Goal: Information Seeking & Learning: Check status

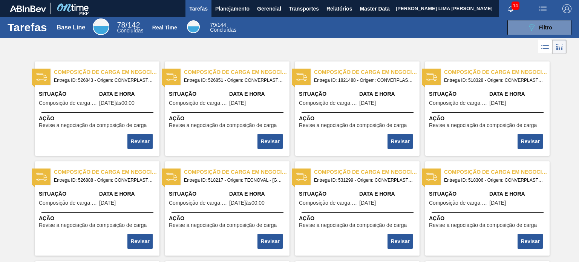
click at [223, 21] on div "Real Time 79 / 144 Concluídas" at bounding box center [194, 27] width 94 height 14
click at [226, 14] on button "Planejamento" at bounding box center [232, 8] width 42 height 17
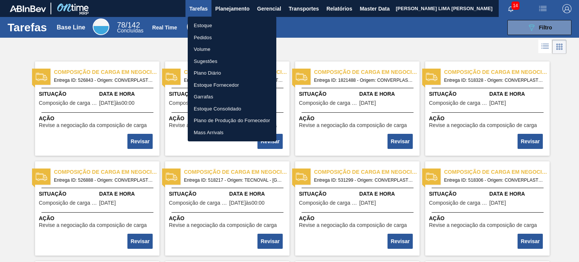
click at [227, 25] on li "Estoque" at bounding box center [232, 26] width 89 height 12
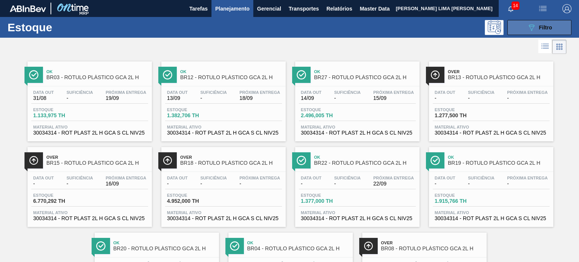
click at [546, 28] on span "Filtro" at bounding box center [545, 28] width 13 height 6
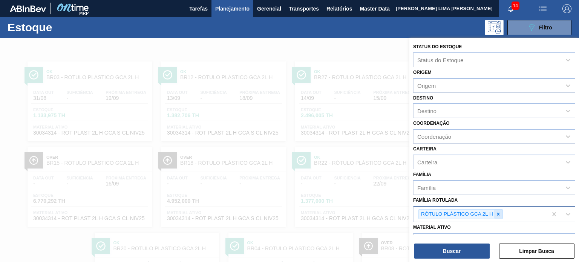
click at [499, 211] on icon at bounding box center [498, 213] width 5 height 5
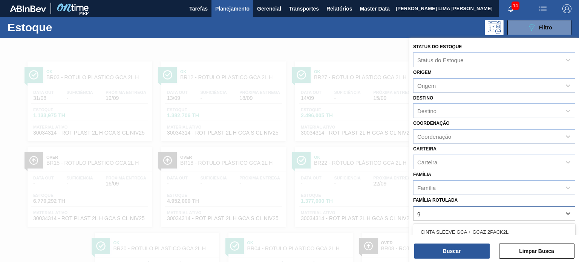
scroll to position [68, 0]
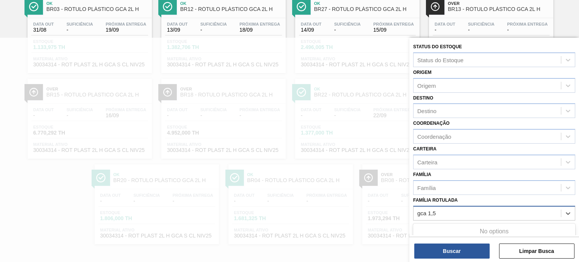
type Rotulada "gca 1,5"
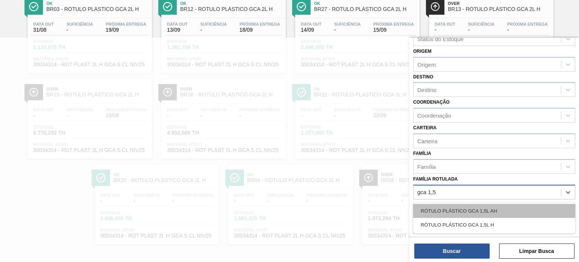
scroll to position [38, 0]
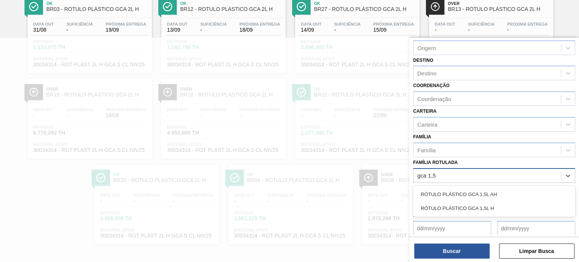
click at [530, 189] on div "RÓTULO PLÁSTICO GCA 1,5L AH" at bounding box center [494, 194] width 162 height 14
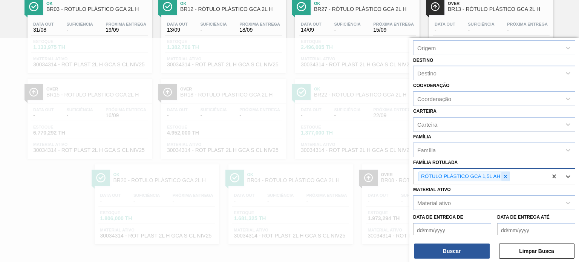
click at [503, 178] on div at bounding box center [505, 176] width 8 height 9
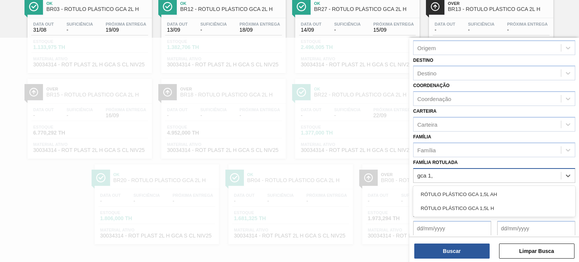
type Rotulada "gca 1,5"
click at [499, 208] on div "RÓTULO PLÁSTICO GCA 1,5L H" at bounding box center [494, 208] width 162 height 14
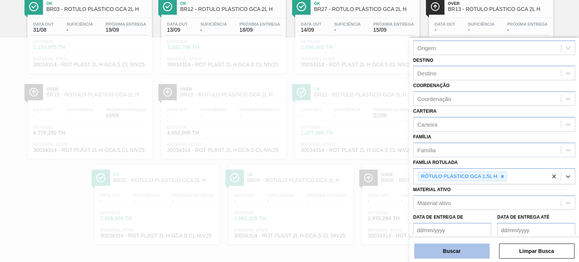
click at [479, 250] on button "Buscar" at bounding box center [451, 251] width 75 height 15
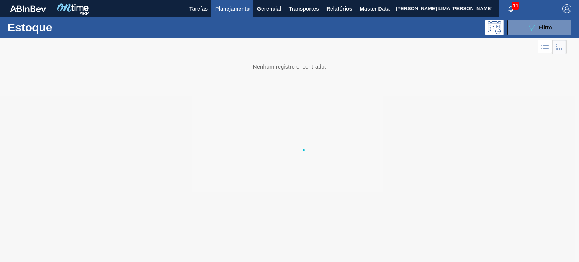
scroll to position [0, 0]
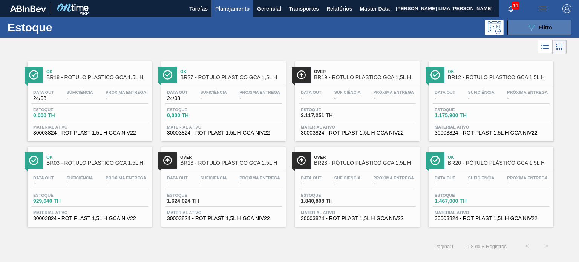
click at [537, 29] on div "089F7B8B-B2A5-4AFE-B5C0-19BA573D28AC Filtro" at bounding box center [539, 27] width 25 height 9
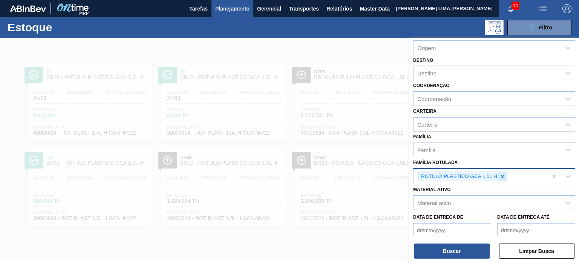
click at [503, 174] on icon at bounding box center [502, 176] width 5 height 5
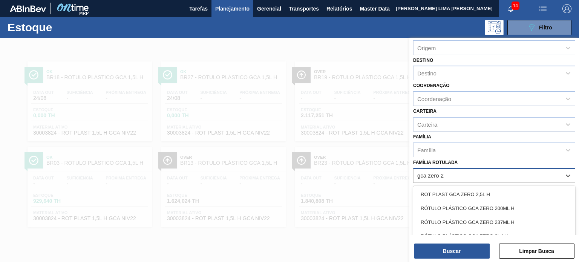
type Rotulada "gca zero 2l"
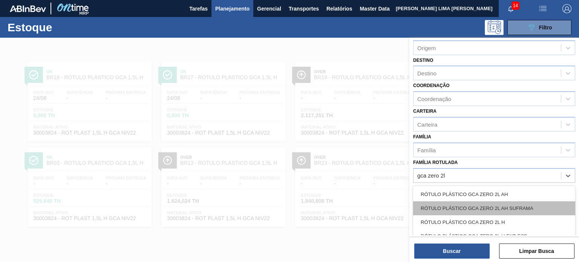
click at [511, 212] on div "RÓTULO PLÁSTICO GCA ZERO 2L AH SUFRAMA" at bounding box center [494, 208] width 162 height 14
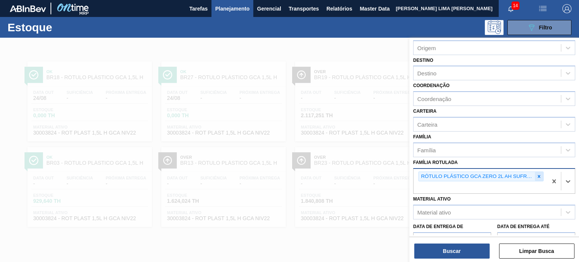
click at [536, 174] on icon at bounding box center [538, 176] width 5 height 5
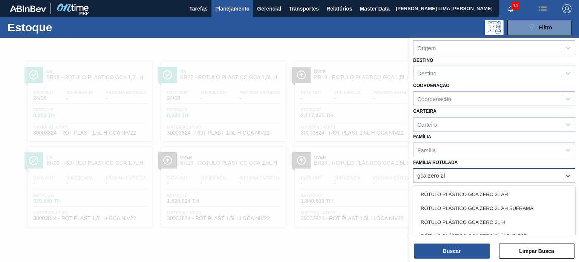
type Rotulada "gca zero 2l h"
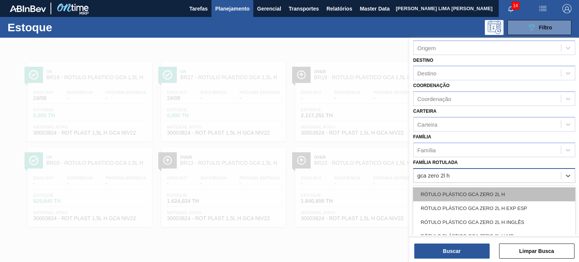
click at [513, 187] on div "RÓTULO PLÁSTICO GCA ZERO 2L H" at bounding box center [494, 194] width 162 height 14
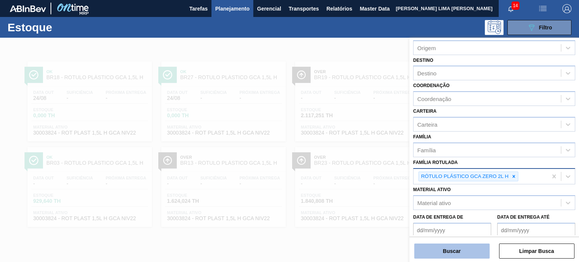
click at [456, 248] on button "Buscar" at bounding box center [451, 251] width 75 height 15
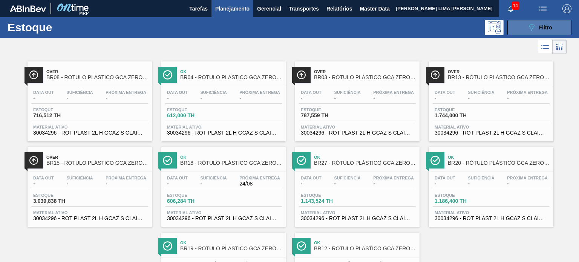
click at [529, 28] on icon "089F7B8B-B2A5-4AFE-B5C0-19BA573D28AC" at bounding box center [531, 27] width 9 height 9
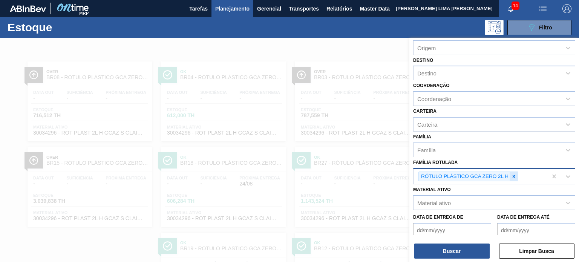
click at [513, 174] on icon at bounding box center [513, 176] width 5 height 5
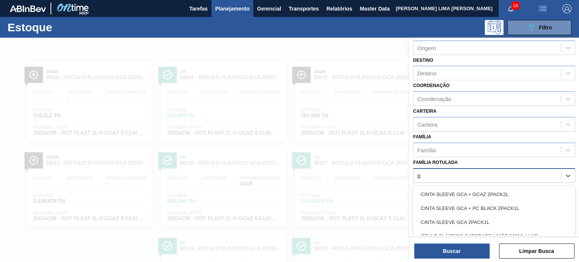
scroll to position [38, 0]
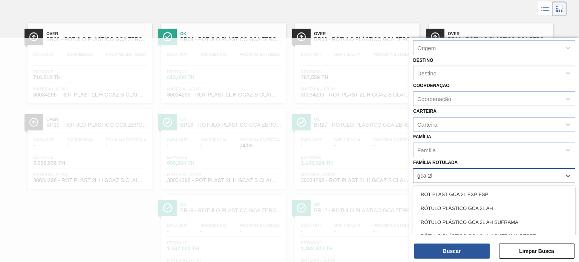
type Rotulada "gca 2l h"
click at [498, 187] on div "RÓTULO PLÁSTICO GCA 2L H" at bounding box center [494, 194] width 162 height 14
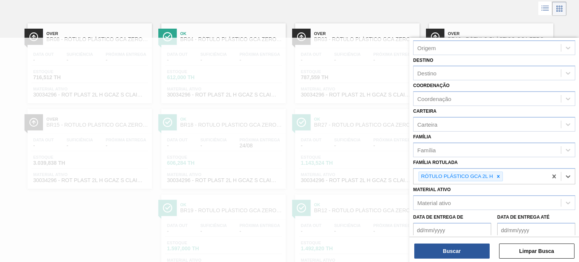
click at [496, 189] on div "Material ativo Material ativo" at bounding box center [494, 197] width 162 height 26
click at [463, 251] on button "Buscar" at bounding box center [451, 251] width 75 height 15
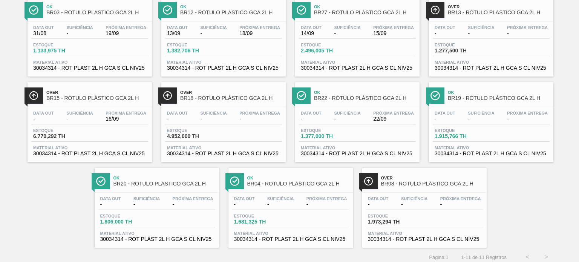
scroll to position [68, 0]
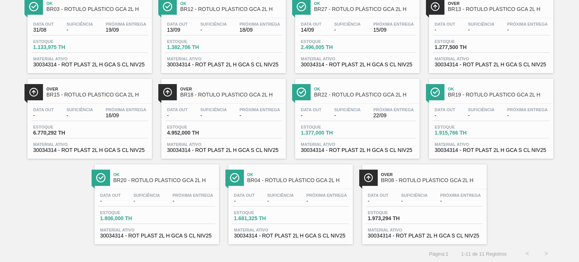
drag, startPoint x: 231, startPoint y: 102, endPoint x: 45, endPoint y: 175, distance: 199.9
click at [45, 175] on div "Ok BR03 - RÓTULO PLÁSTICO GCA 2L H Data out 31/08 Suficiência - Próxima Entrega…" at bounding box center [289, 116] width 579 height 257
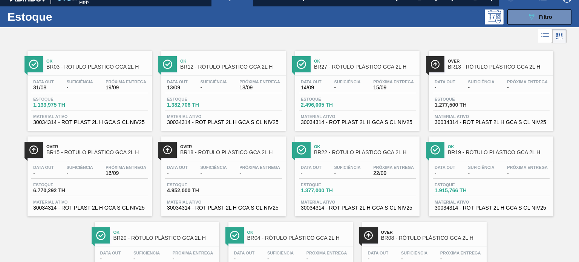
scroll to position [0, 0]
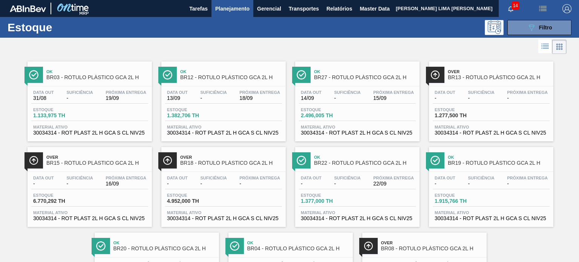
click at [531, 33] on button "089F7B8B-B2A5-4AFE-B5C0-19BA573D28AC Filtro" at bounding box center [539, 27] width 64 height 15
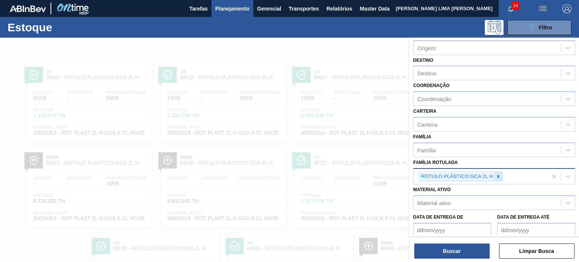
click at [499, 175] on icon at bounding box center [498, 176] width 5 height 5
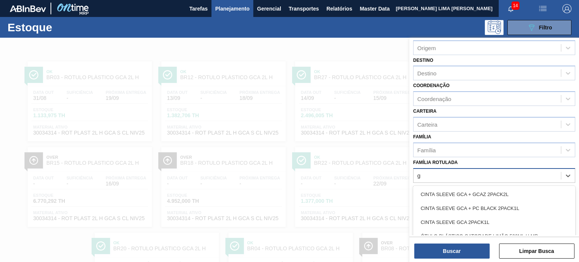
scroll to position [38, 0]
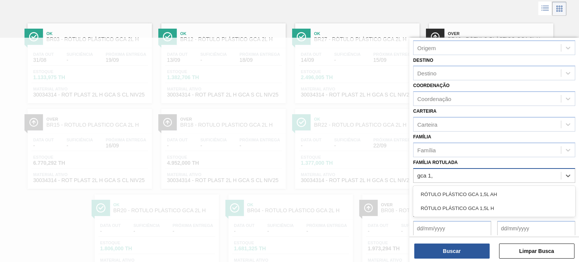
type Rotulada "gca 1,5"
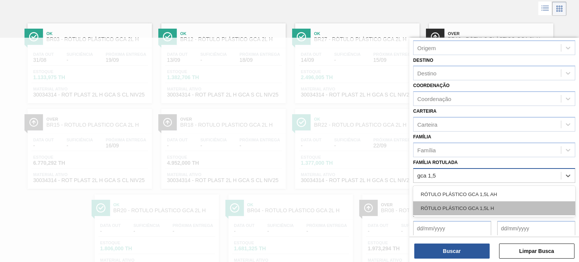
click at [481, 208] on div "RÓTULO PLÁSTICO GCA 1,5L H" at bounding box center [494, 208] width 162 height 14
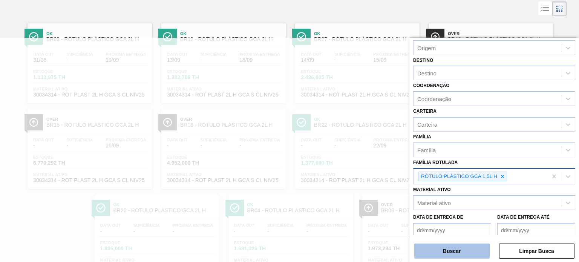
click at [477, 250] on button "Buscar" at bounding box center [451, 251] width 75 height 15
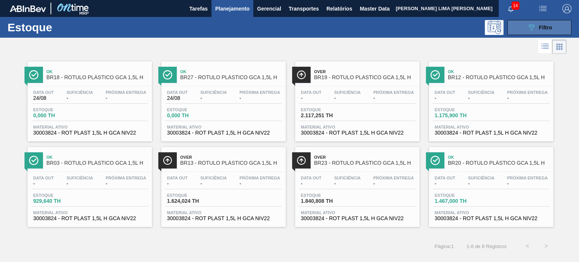
click at [522, 33] on button "089F7B8B-B2A5-4AFE-B5C0-19BA573D28AC Filtro" at bounding box center [539, 27] width 64 height 15
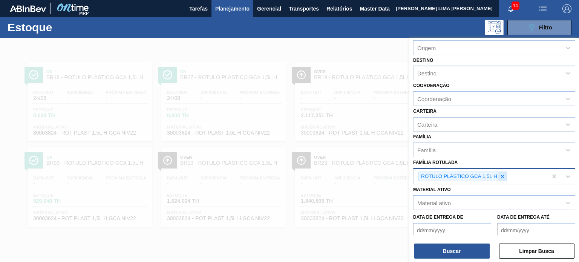
click at [503, 174] on icon at bounding box center [502, 176] width 5 height 5
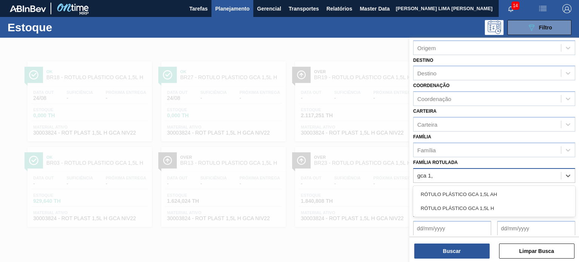
type Rotulada "gca 1,5"
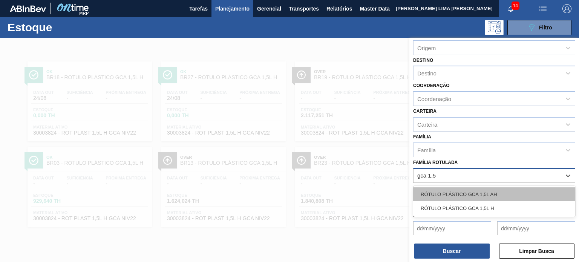
click at [492, 192] on div "RÓTULO PLÁSTICO GCA 1,5L AH" at bounding box center [494, 194] width 162 height 14
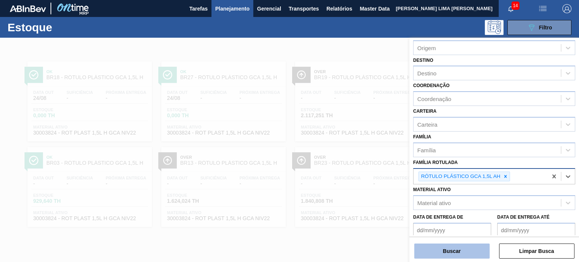
click at [478, 247] on button "Buscar" at bounding box center [451, 251] width 75 height 15
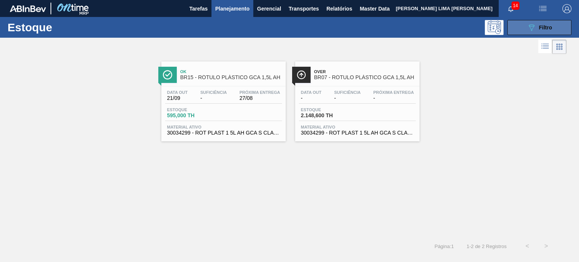
click at [514, 31] on button "089F7B8B-B2A5-4AFE-B5C0-19BA573D28AC Filtro" at bounding box center [539, 27] width 64 height 15
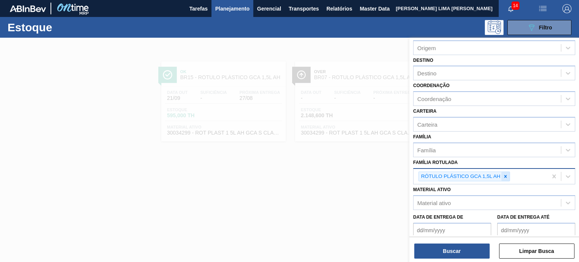
click at [507, 174] on icon at bounding box center [505, 176] width 5 height 5
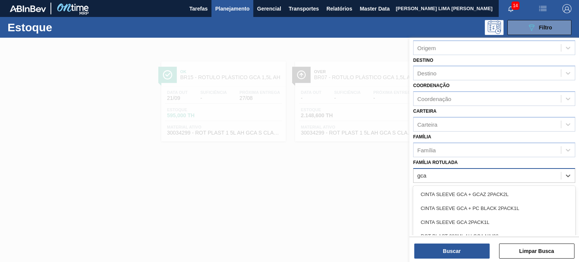
type Rotulada "gca"
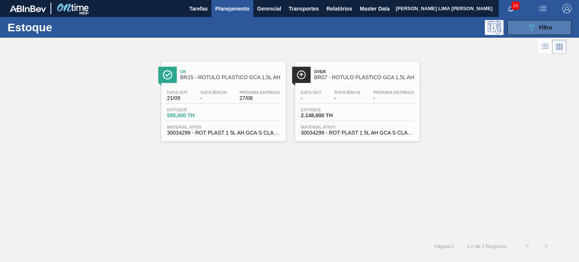
click at [532, 33] on button "089F7B8B-B2A5-4AFE-B5C0-19BA573D28AC Filtro" at bounding box center [539, 27] width 64 height 15
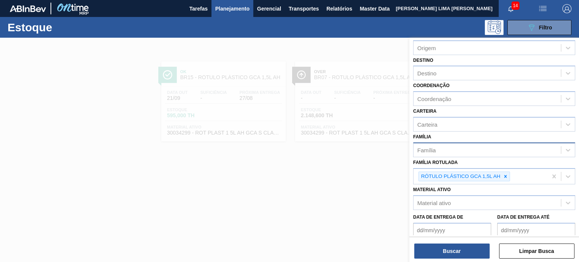
drag, startPoint x: 508, startPoint y: 176, endPoint x: 497, endPoint y: 155, distance: 23.9
click at [507, 176] on div at bounding box center [505, 176] width 8 height 9
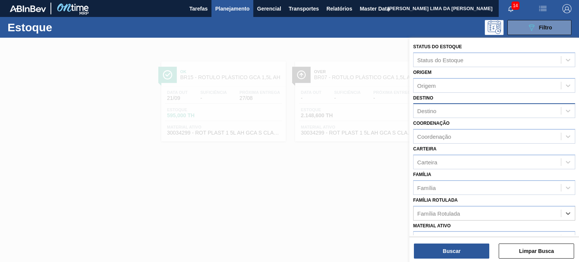
click at [462, 106] on div "Destino" at bounding box center [487, 111] width 147 height 11
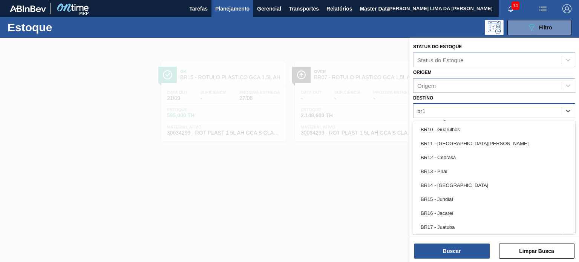
type input "br14"
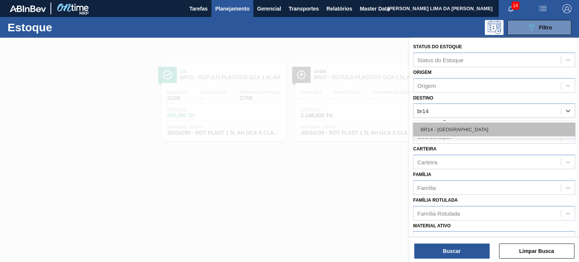
click at [469, 133] on div "BR14 - Curitibana" at bounding box center [494, 130] width 162 height 14
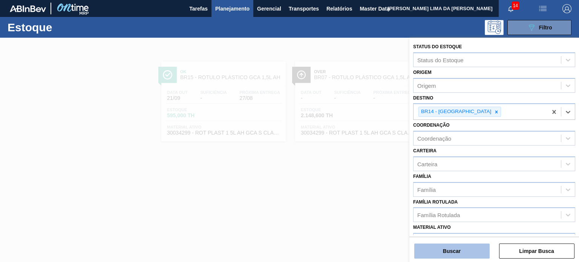
click at [462, 245] on button "Buscar" at bounding box center [451, 251] width 75 height 15
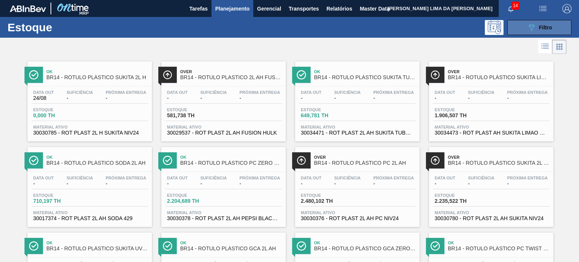
click at [518, 26] on button "089F7B8B-B2A5-4AFE-B5C0-19BA573D28AC Filtro" at bounding box center [539, 27] width 64 height 15
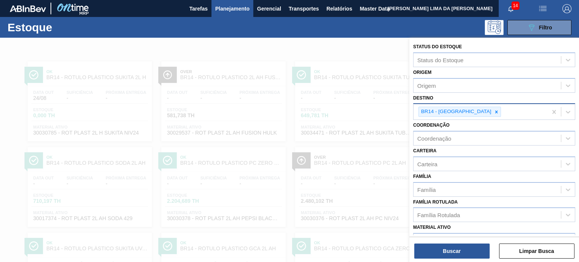
click at [471, 111] on div "BR14 - Curitibana" at bounding box center [481, 111] width 134 height 15
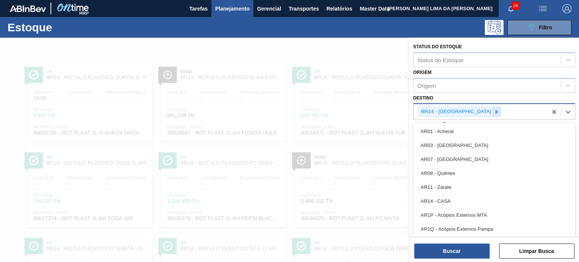
click at [492, 112] on div at bounding box center [496, 111] width 8 height 9
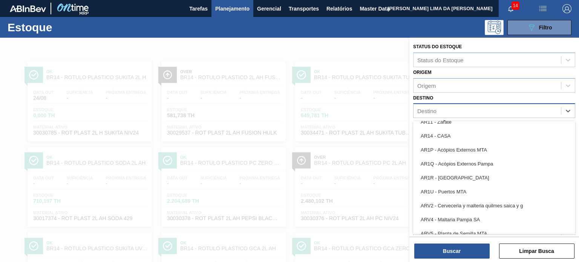
scroll to position [113, 0]
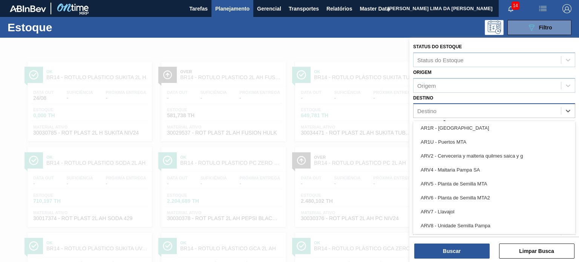
click at [411, 94] on div "Status do Estoque Status do Estoque Origem Origem Destino option BR14 - Curitib…" at bounding box center [494, 186] width 170 height 296
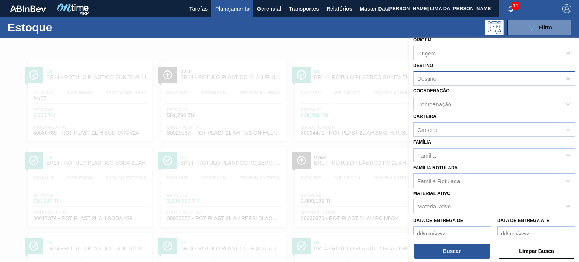
scroll to position [96, 0]
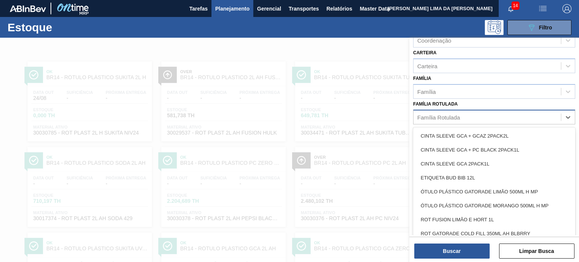
click at [458, 114] on div "Família Rotulada" at bounding box center [438, 117] width 43 height 6
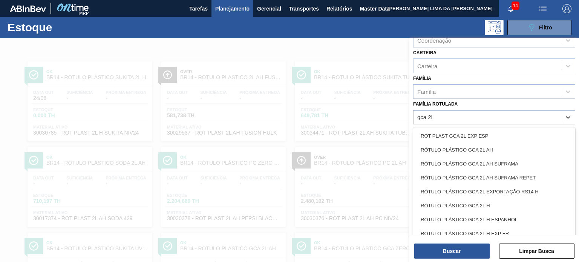
type Rotulada "gca 2l h"
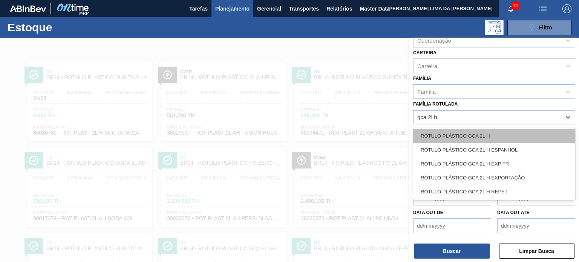
click at [481, 135] on div "RÓTULO PLÁSTICO GCA 2L H" at bounding box center [494, 136] width 162 height 14
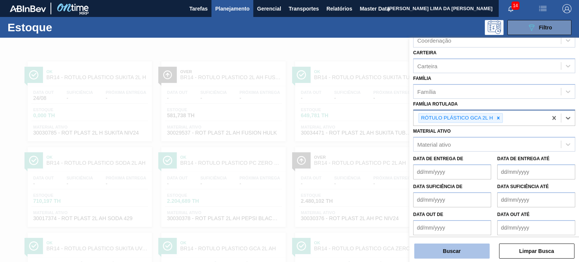
click at [455, 256] on button "Buscar" at bounding box center [451, 251] width 75 height 15
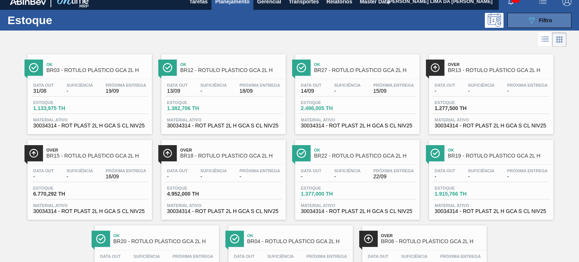
scroll to position [0, 0]
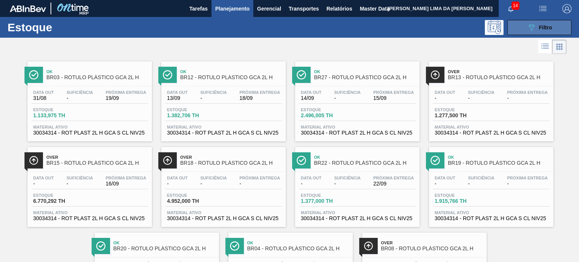
click at [527, 26] on icon "089F7B8B-B2A5-4AFE-B5C0-19BA573D28AC" at bounding box center [531, 27] width 9 height 9
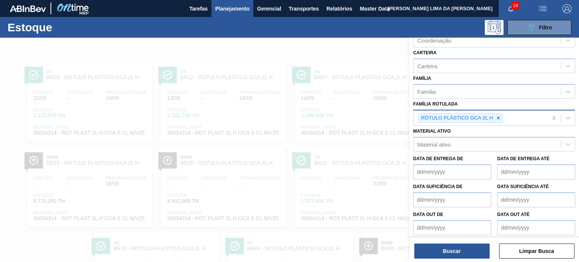
click at [500, 117] on icon at bounding box center [498, 117] width 5 height 5
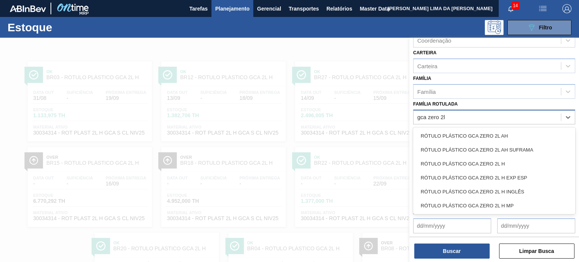
type Rotulada "gca zero 2l h"
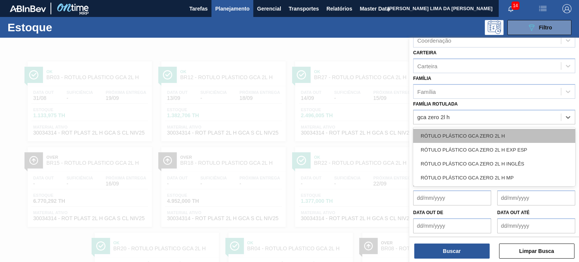
click at [501, 134] on div "RÓTULO PLÁSTICO GCA ZERO 2L H" at bounding box center [494, 136] width 162 height 14
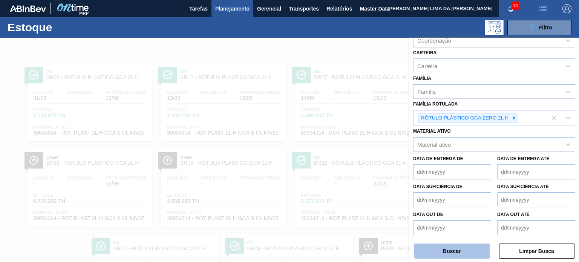
click at [467, 246] on button "Buscar" at bounding box center [451, 251] width 75 height 15
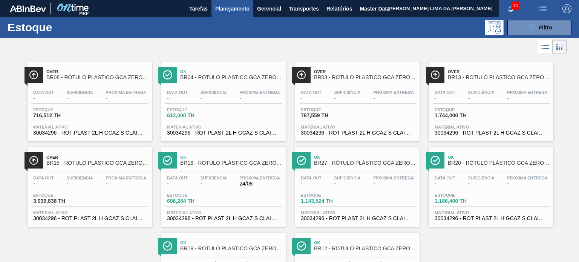
click at [531, 20] on div "089F7B8B-B2A5-4AFE-B5C0-19BA573D28AC Filtro" at bounding box center [540, 27] width 72 height 15
click at [527, 28] on icon "089F7B8B-B2A5-4AFE-B5C0-19BA573D28AC" at bounding box center [531, 27] width 9 height 9
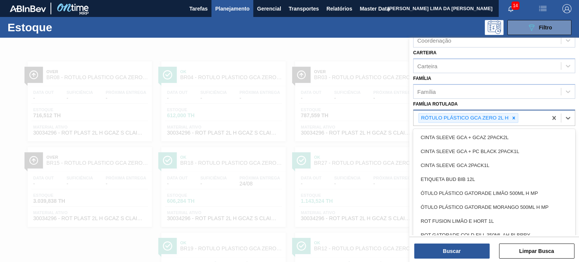
click at [513, 113] on div "RÓTULO PLÁSTICO GCA ZERO 2L H" at bounding box center [468, 118] width 100 height 10
click at [515, 116] on icon at bounding box center [513, 117] width 5 height 5
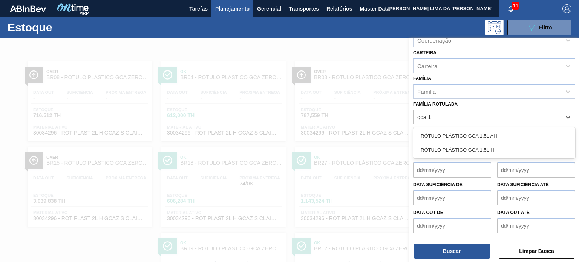
type Rotulada "gca 1,5"
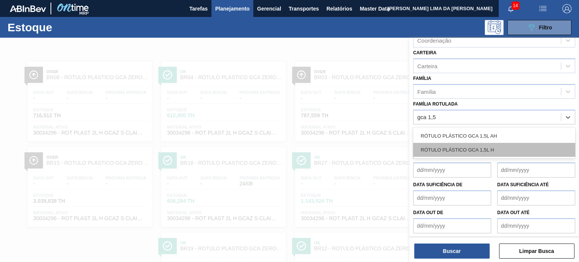
click at [503, 146] on div "RÓTULO PLÁSTICO GCA 1,5L H" at bounding box center [494, 150] width 162 height 14
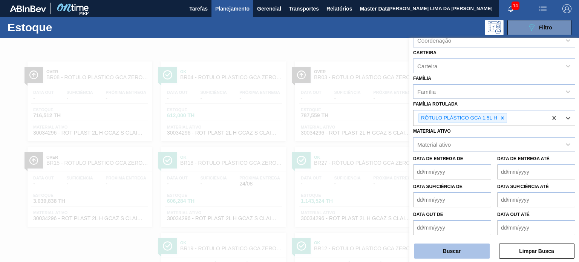
click at [475, 244] on button "Buscar" at bounding box center [451, 251] width 75 height 15
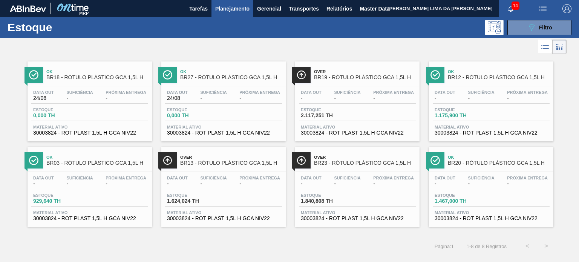
click at [542, 18] on div "Estoque 089F7B8B-B2A5-4AFE-B5C0-19BA573D28AC Filtro" at bounding box center [289, 27] width 579 height 21
click at [536, 25] on div "089F7B8B-B2A5-4AFE-B5C0-19BA573D28AC Filtro" at bounding box center [539, 27] width 25 height 9
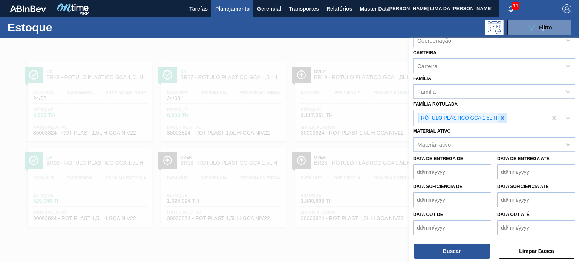
click at [505, 114] on div at bounding box center [502, 117] width 8 height 9
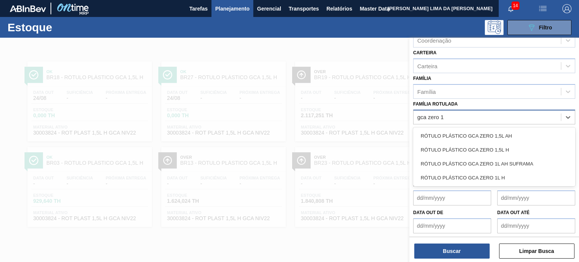
type Rotulada "gca zero 1,"
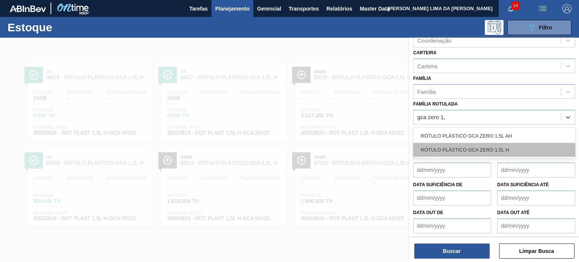
click at [502, 152] on div "RÓTULO PLÁSTICO GCA ZERO 1,5L H" at bounding box center [494, 150] width 162 height 14
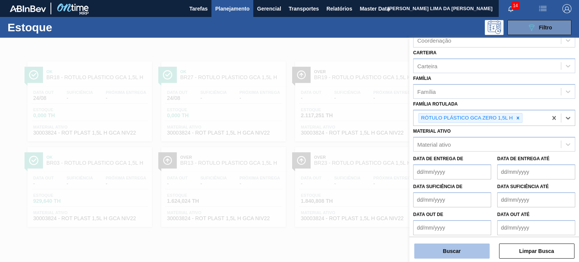
click at [478, 248] on button "Buscar" at bounding box center [451, 251] width 75 height 15
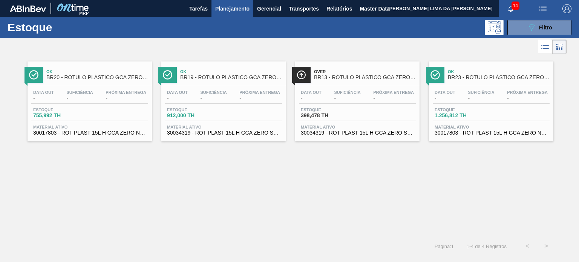
drag, startPoint x: 480, startPoint y: 148, endPoint x: 494, endPoint y: 250, distance: 103.2
click at [488, 196] on div "Ok BR20 - RÓTULO PLÁSTICO GCA ZERO 1,5L H Data out - Suficiência - Próxima Entr…" at bounding box center [289, 146] width 579 height 181
click at [490, 165] on div "Ok BR20 - RÓTULO PLÁSTICO GCA ZERO 1,5L H Data out - Suficiência - Próxima Entr…" at bounding box center [289, 146] width 579 height 181
click at [514, 34] on button "089F7B8B-B2A5-4AFE-B5C0-19BA573D28AC Filtro" at bounding box center [539, 27] width 64 height 15
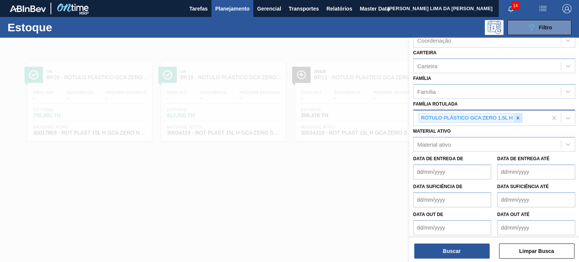
click at [520, 117] on icon at bounding box center [517, 117] width 5 height 5
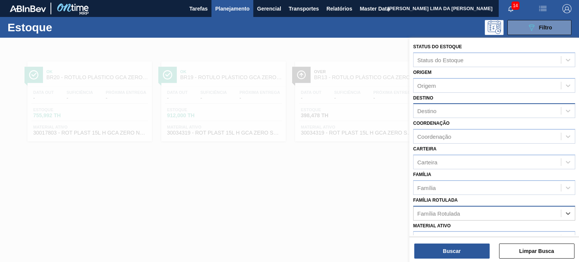
click at [439, 107] on div "Destino" at bounding box center [487, 111] width 147 height 11
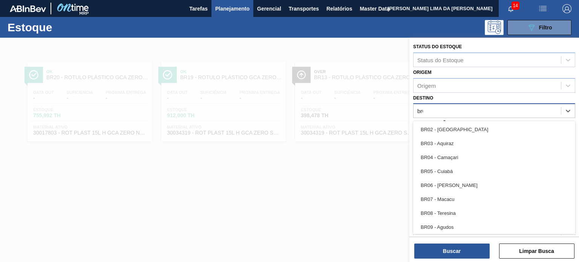
type input "br04"
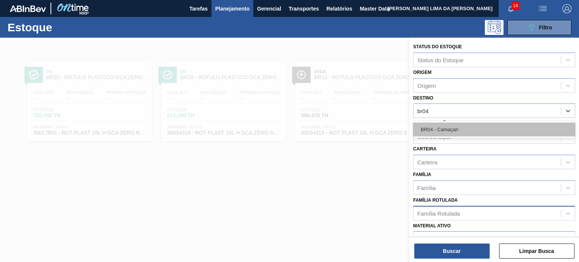
click at [446, 127] on div "BR04 - Camaçari" at bounding box center [494, 130] width 162 height 14
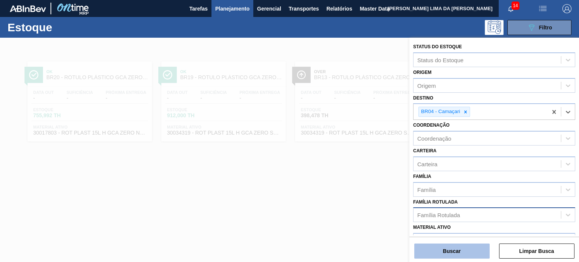
click at [469, 244] on button "Buscar" at bounding box center [451, 251] width 75 height 15
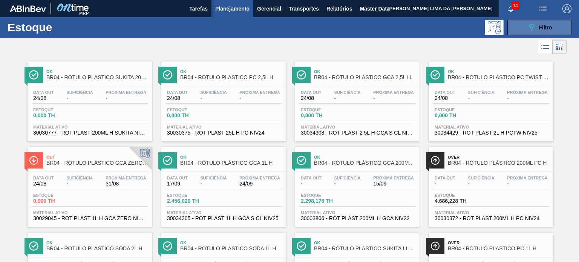
click at [540, 30] on span "Filtro" at bounding box center [545, 28] width 13 height 6
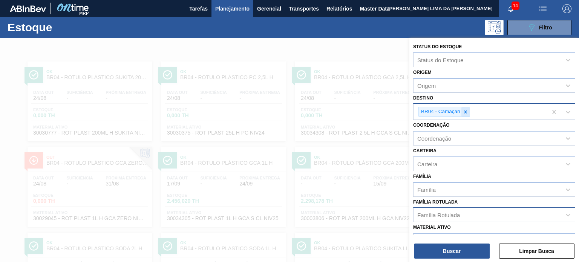
click at [467, 112] on icon at bounding box center [465, 111] width 5 height 5
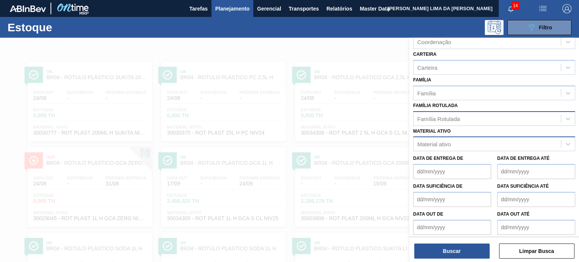
scroll to position [96, 0]
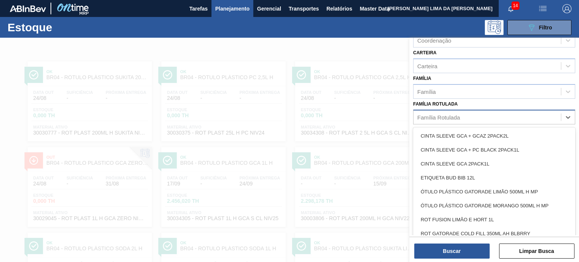
click at [458, 119] on div "Família Rotulada" at bounding box center [438, 117] width 43 height 6
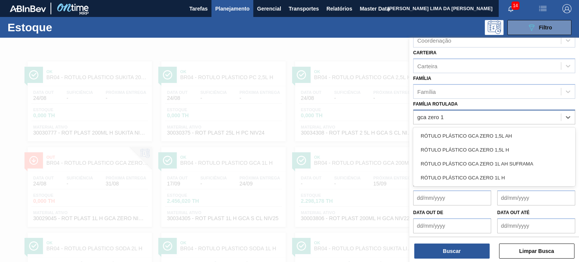
type Rotulada "gca zero 1,"
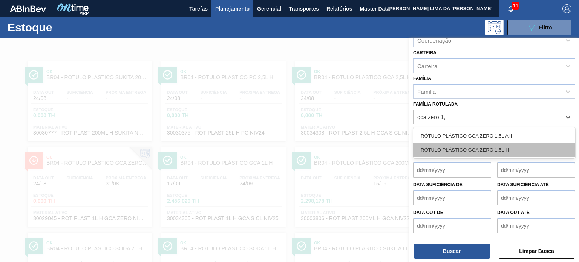
click at [425, 151] on div "RÓTULO PLÁSTICO GCA ZERO 1,5L H" at bounding box center [494, 150] width 162 height 14
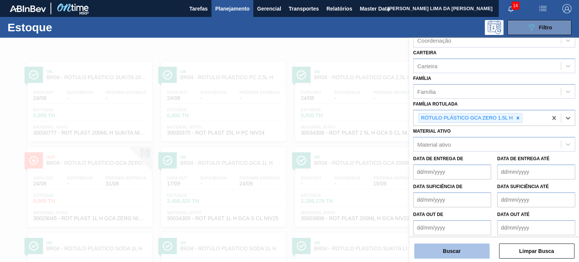
click at [443, 247] on button "Buscar" at bounding box center [451, 251] width 75 height 15
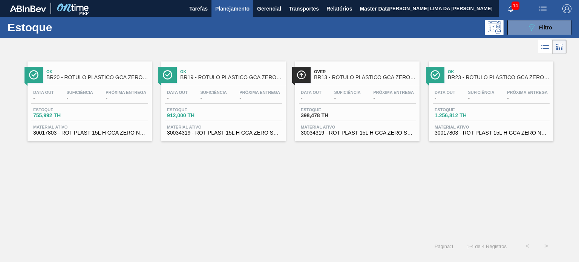
drag, startPoint x: 443, startPoint y: 84, endPoint x: 401, endPoint y: 205, distance: 128.4
click at [399, 208] on div "Ok BR20 - RÓTULO PLÁSTICO GCA ZERO 1,5L H Data out - Suficiência - Próxima Entr…" at bounding box center [289, 146] width 579 height 181
click at [523, 34] on button "089F7B8B-B2A5-4AFE-B5C0-19BA573D28AC Filtro" at bounding box center [539, 27] width 64 height 15
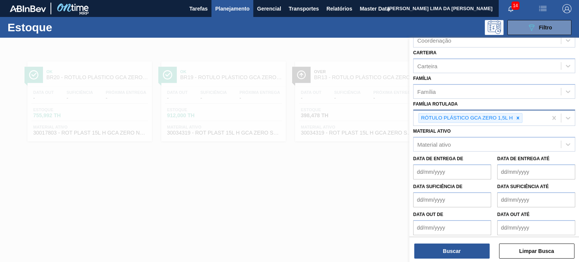
click at [513, 123] on div "RÓTULO PLÁSTICO GCA ZERO 1,5L H" at bounding box center [481, 117] width 134 height 15
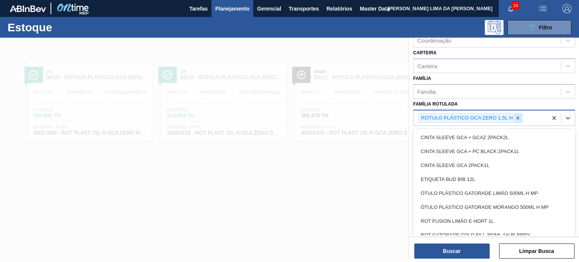
click at [522, 118] on div at bounding box center [518, 117] width 8 height 9
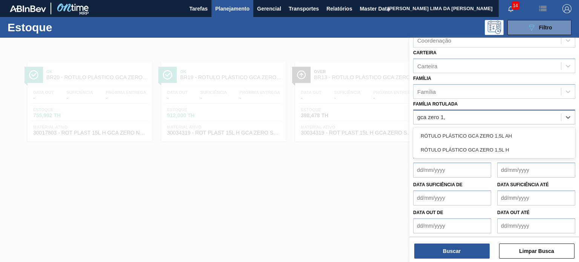
type Rotulada "gca zero 1,5"
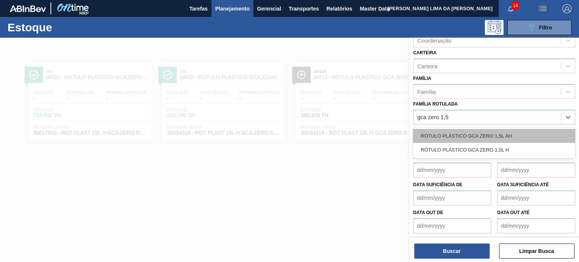
click at [489, 129] on div "RÓTULO PLÁSTICO GCA ZERO 1,5L AH" at bounding box center [494, 136] width 162 height 14
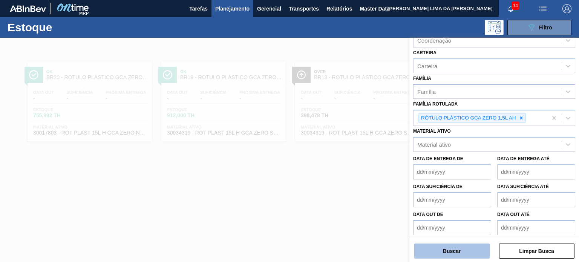
click at [469, 245] on button "Buscar" at bounding box center [451, 251] width 75 height 15
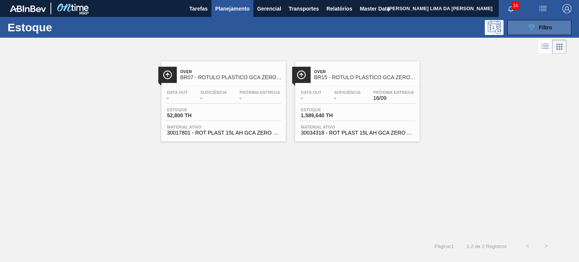
click at [515, 28] on button "089F7B8B-B2A5-4AFE-B5C0-19BA573D28AC Filtro" at bounding box center [539, 27] width 64 height 15
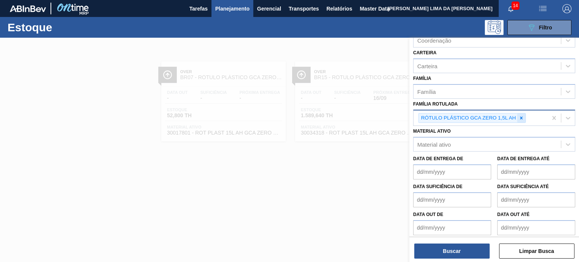
click at [520, 113] on div at bounding box center [521, 117] width 8 height 9
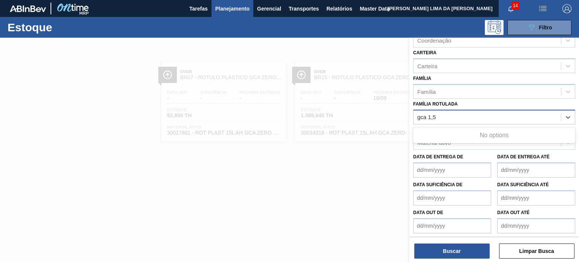
type Rotulada "gca 1,5"
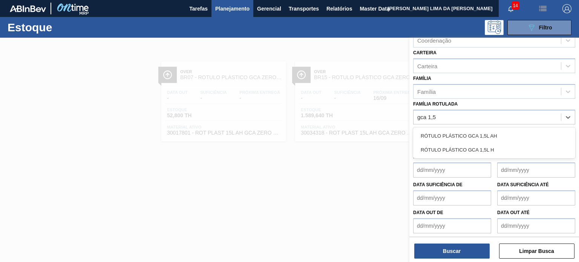
click at [453, 129] on div "RÓTULO PLÁSTICO GCA 1,5L AH" at bounding box center [494, 136] width 162 height 14
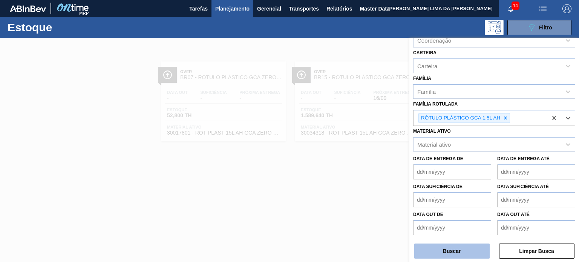
click at [454, 244] on button "Buscar" at bounding box center [451, 251] width 75 height 15
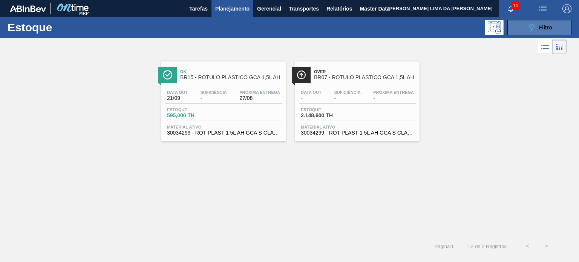
click at [531, 31] on icon "089F7B8B-B2A5-4AFE-B5C0-19BA573D28AC" at bounding box center [531, 27] width 9 height 9
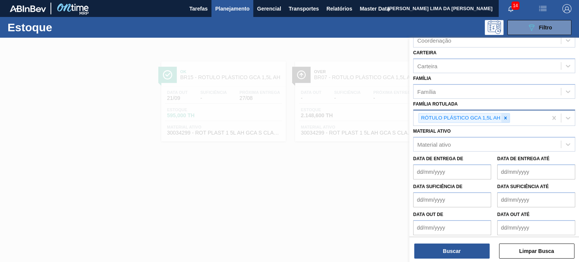
click at [505, 113] on div at bounding box center [505, 117] width 8 height 9
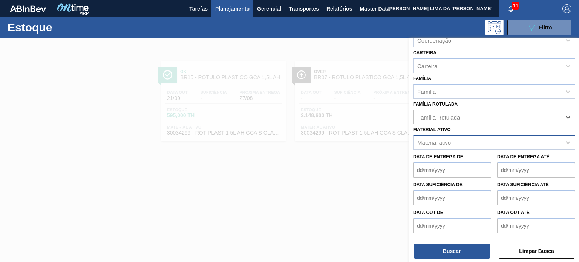
drag, startPoint x: 496, startPoint y: 129, endPoint x: 488, endPoint y: 137, distance: 11.2
click at [491, 134] on div "Material ativo Material ativo" at bounding box center [494, 137] width 162 height 26
click at [486, 139] on div "Material ativo" at bounding box center [487, 142] width 147 height 11
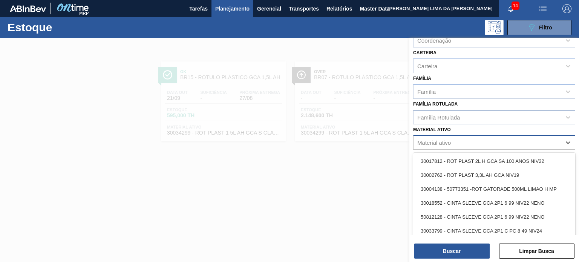
paste ativo "30003823"
type ativo "30003823"
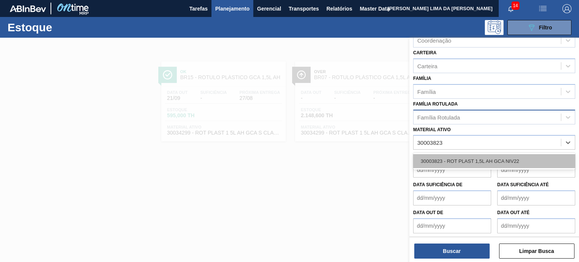
click at [458, 154] on div "30003823 - ROT PLAST 1,5L AH GCA NIV22" at bounding box center [494, 161] width 162 height 14
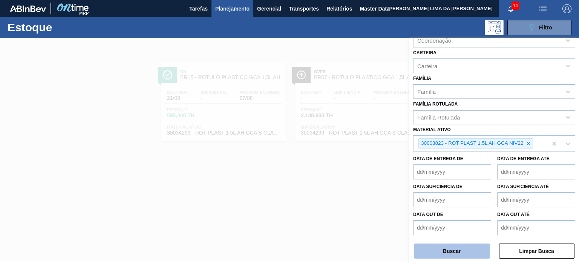
click at [449, 252] on button "Buscar" at bounding box center [451, 251] width 75 height 15
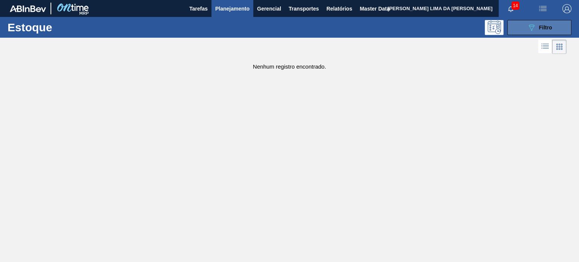
click at [527, 31] on icon "089F7B8B-B2A5-4AFE-B5C0-19BA573D28AC" at bounding box center [531, 27] width 9 height 9
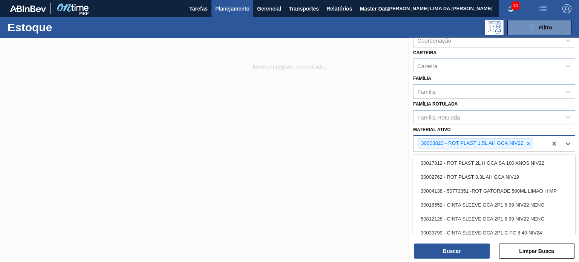
click at [523, 140] on div "30003823 - ROT PLAST 1,5L AH GCA NIV22" at bounding box center [472, 143] width 106 height 9
click at [527, 142] on icon at bounding box center [528, 143] width 3 height 3
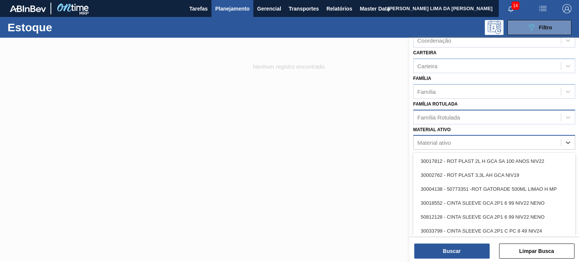
click at [474, 112] on div "Família Rotulada" at bounding box center [487, 117] width 147 height 11
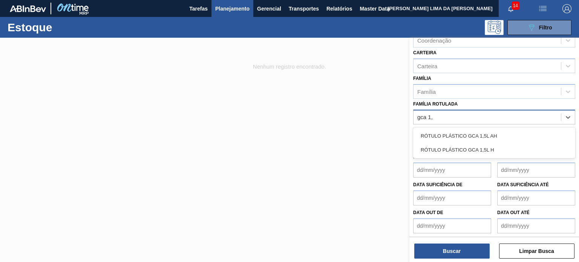
type Rotulada "gca 1,5"
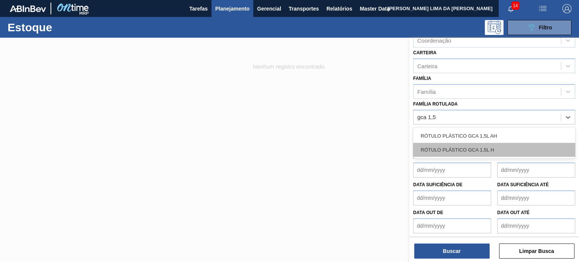
drag, startPoint x: 505, startPoint y: 149, endPoint x: 496, endPoint y: 159, distance: 13.7
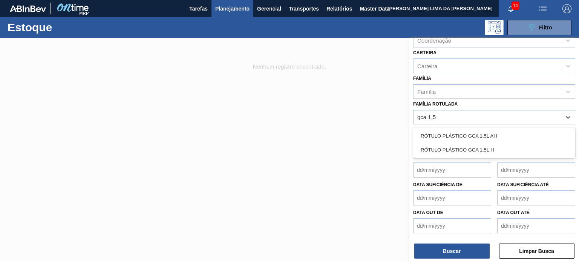
click at [505, 149] on div "RÓTULO PLÁSTICO GCA 1,5L H" at bounding box center [494, 150] width 162 height 14
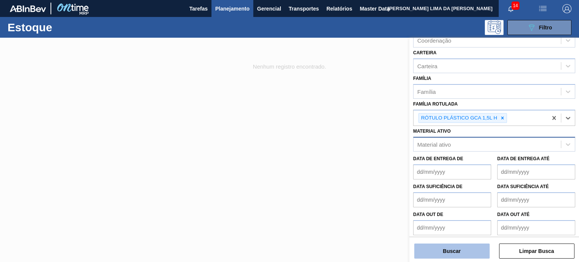
click at [453, 250] on button "Buscar" at bounding box center [451, 251] width 75 height 15
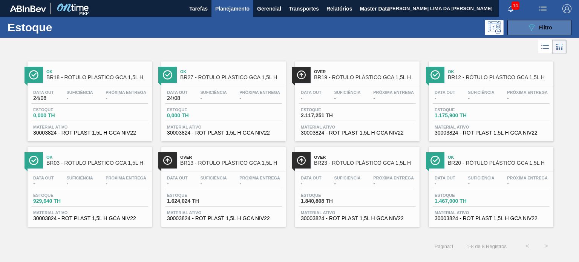
click at [519, 21] on button "089F7B8B-B2A5-4AFE-B5C0-19BA573D28AC Filtro" at bounding box center [539, 27] width 64 height 15
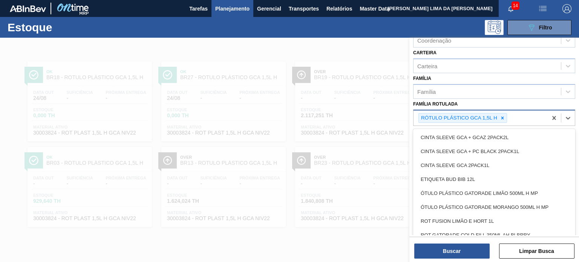
click at [508, 122] on div "RÓTULO PLÁSTICO GCA 1,5L H" at bounding box center [481, 117] width 134 height 15
click at [503, 118] on icon at bounding box center [502, 117] width 5 height 5
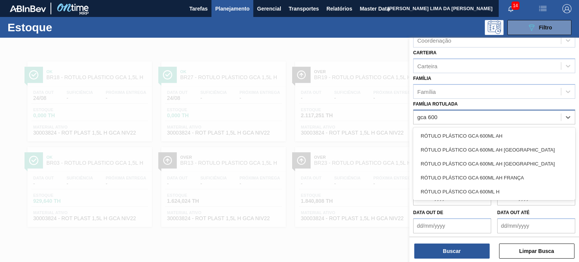
type Rotulada "gca 600"
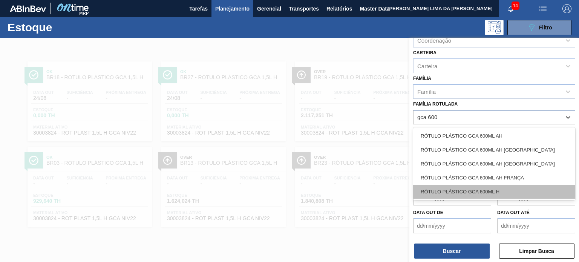
click at [474, 188] on div "RÓTULO PLÁSTICO GCA 600ML H" at bounding box center [494, 192] width 162 height 14
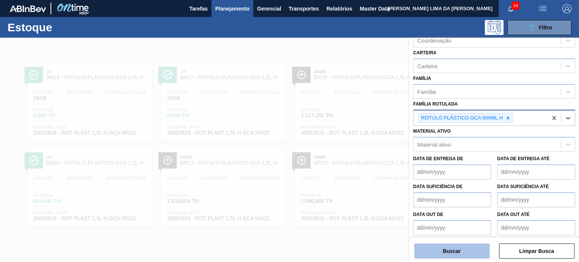
click at [464, 251] on button "Buscar" at bounding box center [451, 251] width 75 height 15
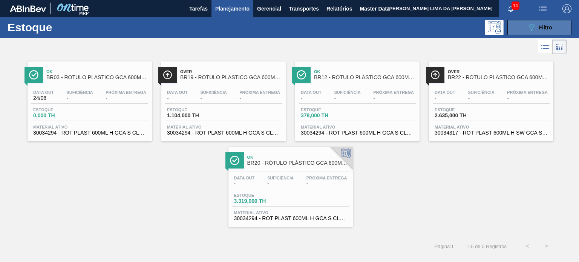
click at [556, 30] on button "089F7B8B-B2A5-4AFE-B5C0-19BA573D28AC Filtro" at bounding box center [539, 27] width 64 height 15
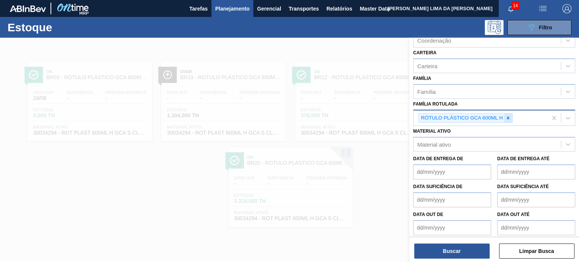
click at [508, 117] on icon at bounding box center [508, 117] width 5 height 5
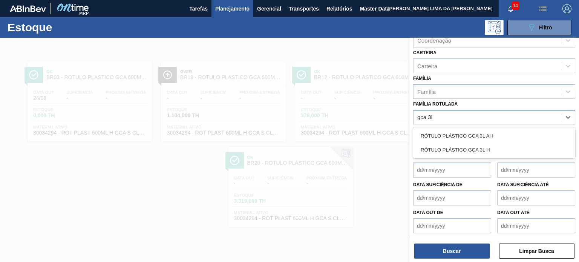
type Rotulada "gca 3l h"
click at [497, 130] on div "RÓTULO PLÁSTICO GCA 3L H" at bounding box center [494, 136] width 162 height 14
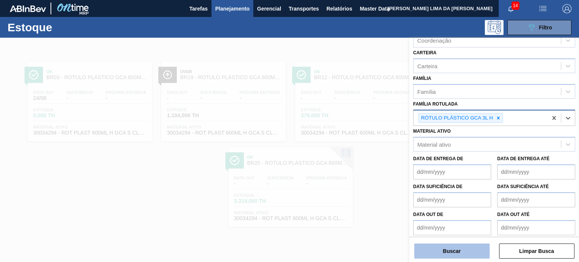
click at [467, 244] on button "Buscar" at bounding box center [451, 251] width 75 height 15
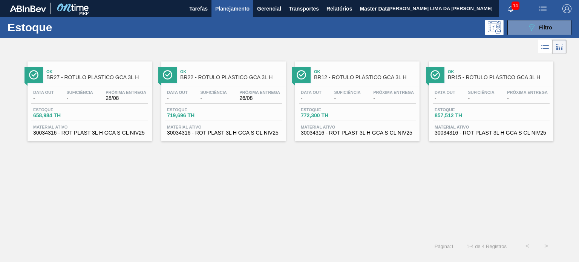
drag, startPoint x: 152, startPoint y: 93, endPoint x: 129, endPoint y: 92, distance: 23.1
click at [392, 167] on div "Ok BR27 - RÓTULO PLÁSTICO GCA 3L H Data out - Suficiência - Próxima Entrega 28/…" at bounding box center [289, 146] width 579 height 181
click at [300, 188] on div "Ok BR27 - RÓTULO PLÁSTICO GCA 3L H Data out - Suficiência - Próxima Entrega 28/…" at bounding box center [289, 146] width 579 height 181
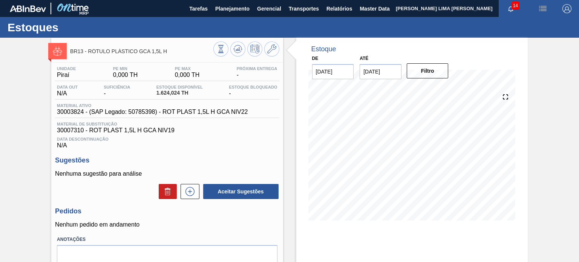
click at [212, 49] on span "BR13 - RÓTULO PLÁSTICO GCA 1,5L H" at bounding box center [141, 52] width 143 height 6
click at [216, 49] on button at bounding box center [220, 48] width 15 height 15
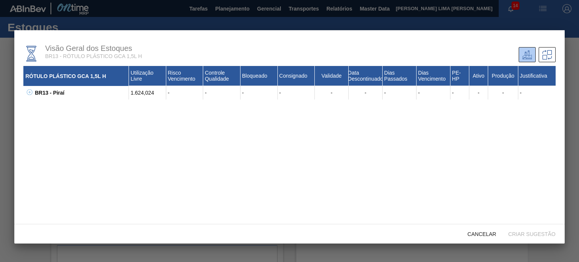
click at [33, 96] on div "BR13 - Piraí" at bounding box center [81, 93] width 96 height 14
click at [28, 92] on icon at bounding box center [29, 92] width 3 height 0
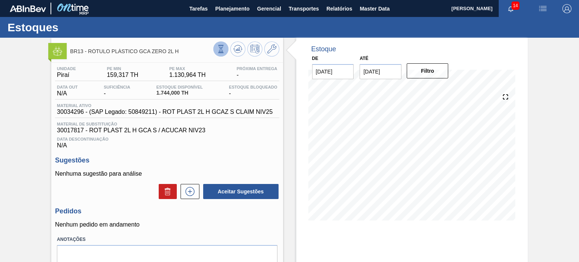
click at [221, 50] on icon at bounding box center [221, 49] width 8 height 8
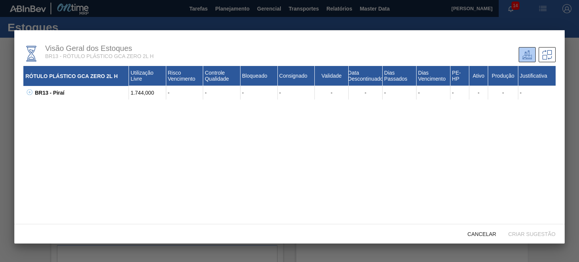
click at [26, 95] on button at bounding box center [29, 93] width 8 height 8
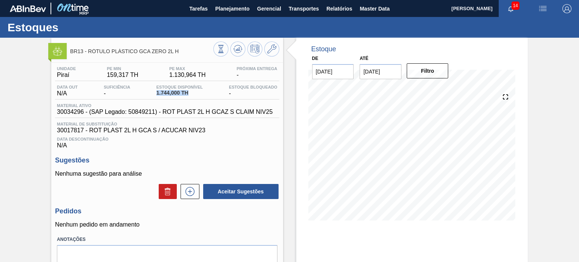
drag, startPoint x: 192, startPoint y: 92, endPoint x: 147, endPoint y: 93, distance: 44.9
click at [147, 93] on div "Data out N/A Suficiência - Estoque Disponível 1.744,000 TH Estoque Bloqueado -" at bounding box center [167, 92] width 224 height 15
click at [162, 94] on span "1.744,000 TH" at bounding box center [179, 93] width 46 height 6
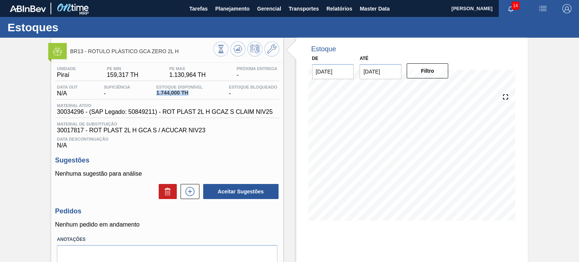
click at [180, 93] on span "1.744,000 TH" at bounding box center [179, 93] width 46 height 6
click at [162, 90] on span "1.744,000 TH" at bounding box center [179, 93] width 46 height 6
click at [164, 95] on span "1.744,000 TH" at bounding box center [179, 93] width 46 height 6
click at [164, 93] on span "1.744,000 TH" at bounding box center [179, 93] width 46 height 6
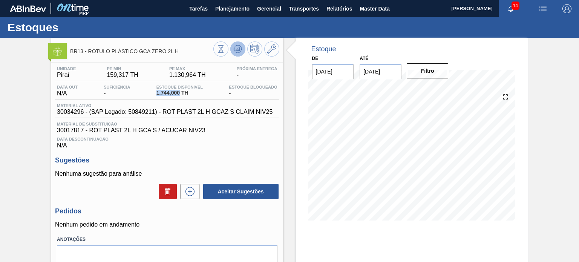
click at [230, 46] on button at bounding box center [237, 48] width 15 height 15
click at [175, 91] on span "1.744,000 TH" at bounding box center [179, 93] width 46 height 6
click at [159, 93] on span "1.744,000 TH" at bounding box center [179, 93] width 46 height 6
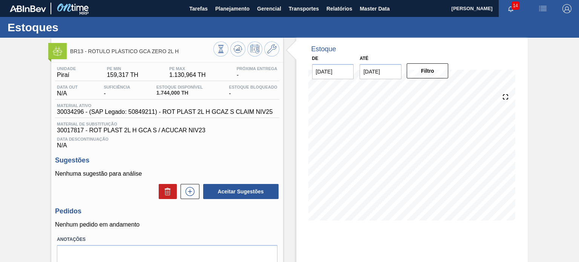
click at [171, 89] on span "Estoque Disponível" at bounding box center [179, 87] width 46 height 5
click at [166, 93] on span "1.744,000 TH" at bounding box center [179, 93] width 46 height 6
click at [165, 94] on span "1.744,000 TH" at bounding box center [179, 93] width 46 height 6
click at [165, 95] on span "1.744,000 TH" at bounding box center [179, 93] width 46 height 6
click at [166, 96] on div "Estoque Disponível 1.744,000 TH" at bounding box center [180, 91] width 50 height 12
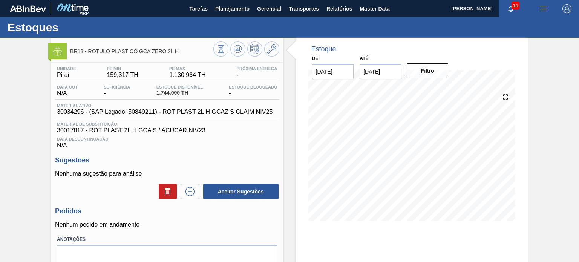
click at [166, 94] on span "1.744,000 TH" at bounding box center [179, 93] width 46 height 6
click at [166, 93] on span "1.744,000 TH" at bounding box center [179, 93] width 46 height 6
click at [219, 128] on span "30017817 - ROT PLAST 2L H GCA S / ACUCAR NIV23" at bounding box center [167, 130] width 220 height 7
click at [247, 150] on div "Unidade Piraí PE MIN 159,317 TH PE MAX 1.130,964 TH Próxima Entrega - Data out …" at bounding box center [166, 178] width 231 height 230
click at [219, 45] on icon at bounding box center [221, 49] width 8 height 8
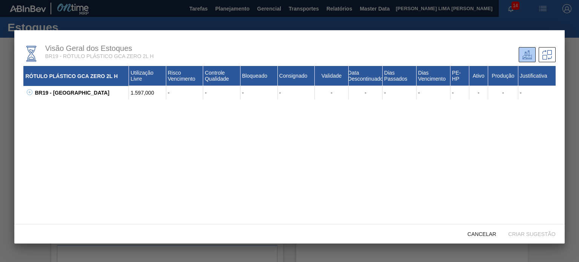
click at [30, 92] on icon at bounding box center [30, 92] width 6 height 6
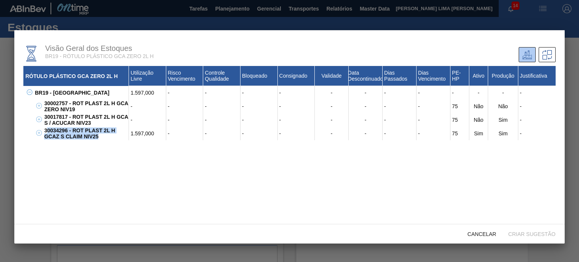
drag, startPoint x: 89, startPoint y: 137, endPoint x: 47, endPoint y: 129, distance: 43.0
click at [47, 129] on div "30034296 - ROT PLAST 2L H GCAZ S CLAIM NIV25" at bounding box center [85, 134] width 87 height 14
click at [49, 128] on div "30034296 - ROT PLAST 2L H GCAZ S CLAIM NIV25" at bounding box center [85, 134] width 87 height 14
click at [471, 230] on div "Cancelar" at bounding box center [481, 234] width 41 height 14
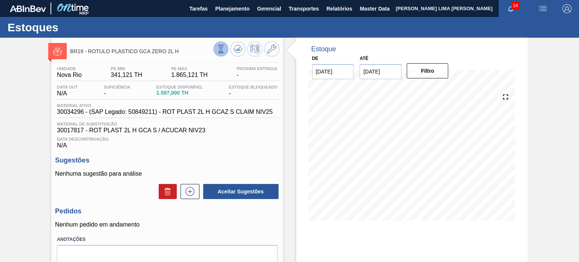
click at [222, 53] on icon at bounding box center [220, 52] width 5 height 1
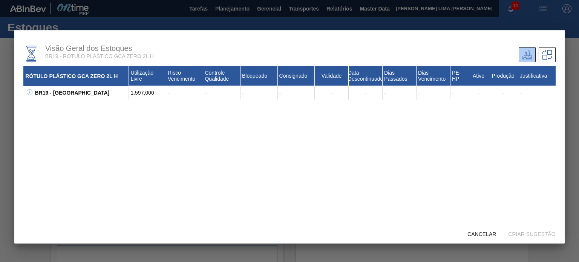
click at [26, 93] on button at bounding box center [29, 93] width 8 height 8
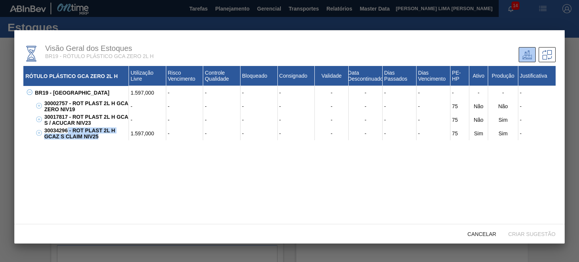
drag, startPoint x: 99, startPoint y: 138, endPoint x: 68, endPoint y: 134, distance: 31.5
click at [68, 134] on div "30034296 - ROT PLAST 2L H GCAZ S CLAIM NIV25" at bounding box center [85, 134] width 87 height 14
click at [66, 133] on div "30034296 - ROT PLAST 2L H GCAZ S CLAIM NIV25" at bounding box center [85, 134] width 87 height 14
click at [67, 133] on div "30034296 - ROT PLAST 2L H GCAZ S CLAIM NIV25" at bounding box center [85, 134] width 87 height 14
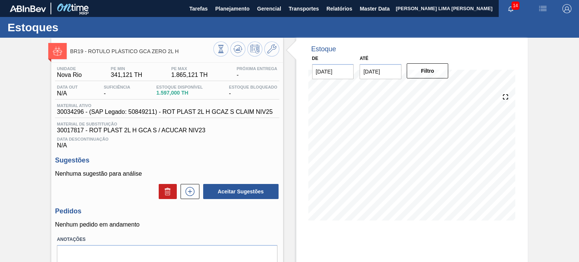
click at [170, 93] on span "1.597,000 TH" at bounding box center [179, 93] width 46 height 6
click at [253, 103] on div "Unidade Nova Rio PE MIN 341,121 TH PE MAX 1.865,121 TH Próxima Entrega - Data o…" at bounding box center [167, 107] width 224 height 83
drag, startPoint x: 197, startPoint y: 96, endPoint x: 156, endPoint y: 100, distance: 40.5
click at [156, 100] on div "Unidade Nova Rio PE MIN 341,121 TH PE MAX 1.865,121 TH Próxima Entrega - Data o…" at bounding box center [167, 107] width 224 height 83
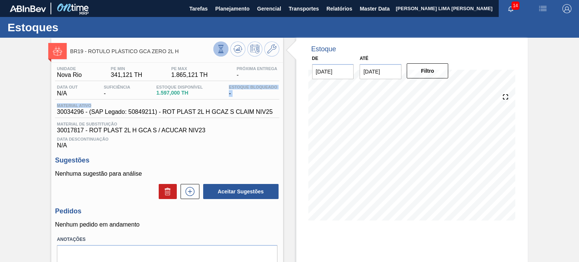
click at [222, 52] on icon at bounding box center [221, 48] width 4 height 7
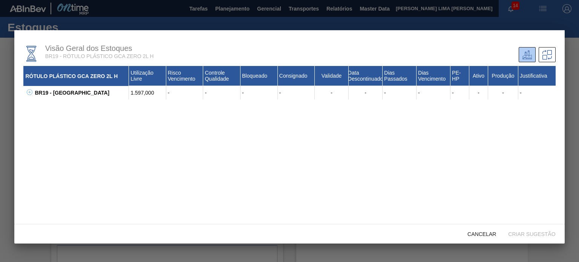
click at [29, 93] on icon at bounding box center [30, 92] width 6 height 6
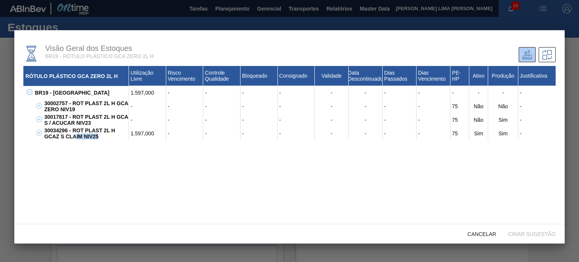
drag, startPoint x: 72, startPoint y: 135, endPoint x: 61, endPoint y: 132, distance: 11.0
click at [66, 134] on div "30034296 - ROT PLAST 2L H GCAZ S CLAIM NIV25" at bounding box center [85, 134] width 87 height 14
click at [61, 132] on div "30034296 - ROT PLAST 2L H GCAZ S CLAIM NIV25" at bounding box center [85, 134] width 87 height 14
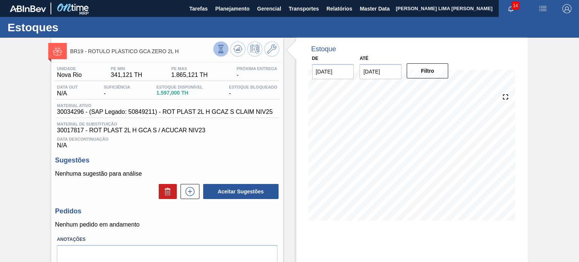
click at [220, 48] on icon at bounding box center [221, 49] width 8 height 8
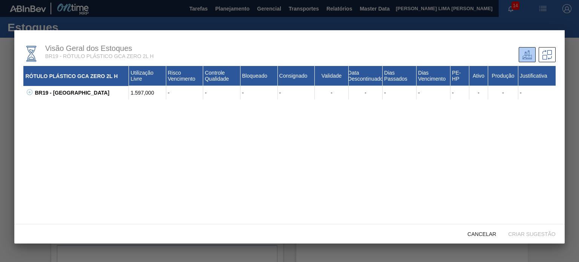
click at [27, 92] on icon at bounding box center [30, 92] width 6 height 6
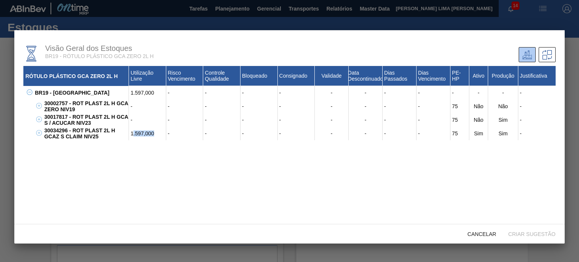
drag, startPoint x: 146, startPoint y: 136, endPoint x: 133, endPoint y: 132, distance: 13.1
click at [133, 132] on div "1.597,000" at bounding box center [147, 134] width 37 height 14
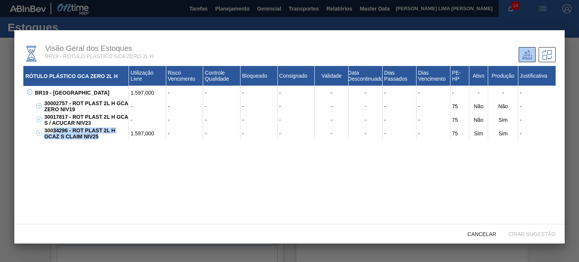
drag, startPoint x: 100, startPoint y: 139, endPoint x: 53, endPoint y: 133, distance: 47.6
click at [53, 133] on div "30034296 - ROT PLAST 2L H GCAZ S CLAIM NIV25" at bounding box center [85, 134] width 87 height 14
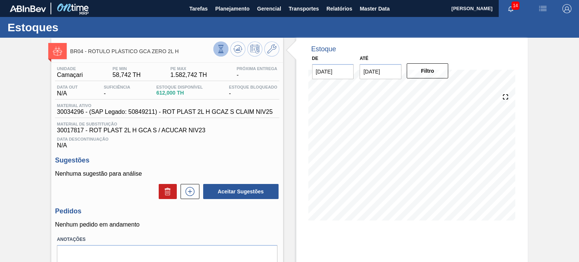
click at [218, 51] on icon at bounding box center [221, 49] width 8 height 8
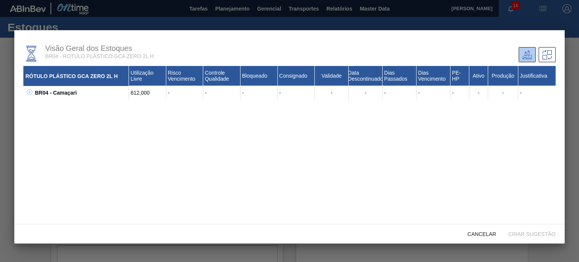
click at [30, 93] on icon at bounding box center [30, 92] width 6 height 6
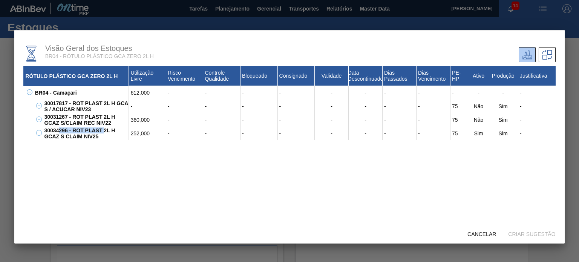
drag, startPoint x: 83, startPoint y: 135, endPoint x: 57, endPoint y: 128, distance: 27.2
click at [56, 129] on div "30034296 - ROT PLAST 2L H GCAZ S CLAIM NIV25" at bounding box center [85, 134] width 87 height 14
click at [58, 128] on div "30034296 - ROT PLAST 2L H GCAZ S CLAIM NIV25" at bounding box center [85, 134] width 87 height 14
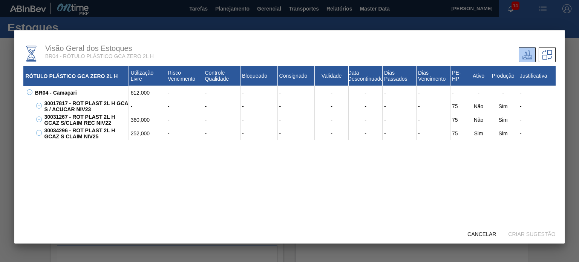
click at [86, 120] on div "30031267 - ROT PLAST 2L H GCAZ S/CLAIM REC NIV22" at bounding box center [85, 120] width 87 height 14
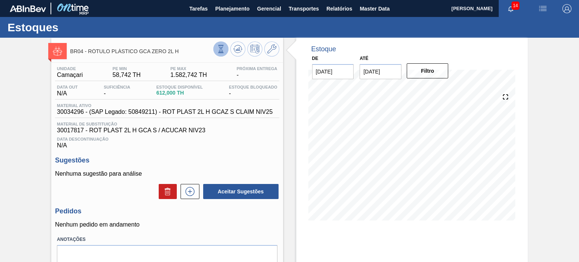
click at [216, 48] on button at bounding box center [220, 48] width 15 height 15
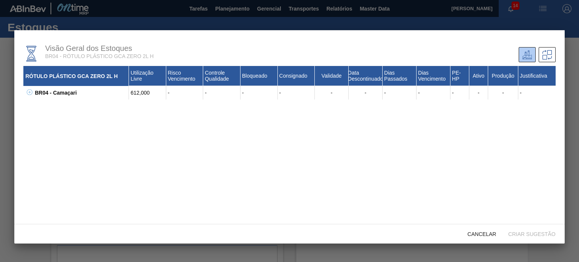
click at [30, 99] on div "BR04 - Camaçari 612,000 - - - - - - - - - - - - 30017817 - ROT PLAST 2L H GCA S…" at bounding box center [289, 93] width 532 height 14
click at [30, 96] on button at bounding box center [29, 93] width 8 height 8
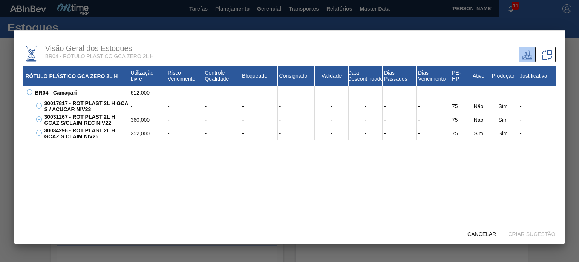
drag, startPoint x: 60, startPoint y: 121, endPoint x: 87, endPoint y: 125, distance: 26.7
click at [87, 125] on div "30031267 - ROT PLAST 2L H GCAZ S/CLAIM REC NIV22" at bounding box center [85, 120] width 87 height 14
click at [103, 124] on div "30031267 - ROT PLAST 2L H GCAZ S/CLAIM REC NIV22" at bounding box center [85, 120] width 87 height 14
drag, startPoint x: 107, startPoint y: 125, endPoint x: 54, endPoint y: 122, distance: 53.2
click at [54, 123] on div "30031267 - ROT PLAST 2L H GCAZ S/CLAIM REC NIV22" at bounding box center [85, 120] width 87 height 14
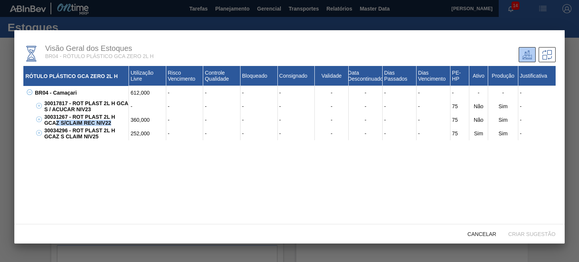
click at [54, 122] on div "30031267 - ROT PLAST 2L H GCAZ S/CLAIM REC NIV22" at bounding box center [85, 120] width 87 height 14
click at [55, 122] on div "30031267 - ROT PLAST 2L H GCAZ S/CLAIM REC NIV22" at bounding box center [85, 120] width 87 height 14
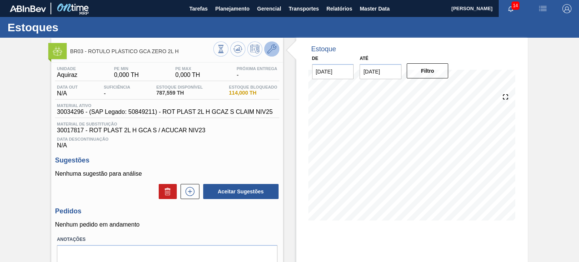
click at [272, 56] on button at bounding box center [271, 48] width 15 height 15
click at [217, 46] on icon at bounding box center [221, 49] width 8 height 8
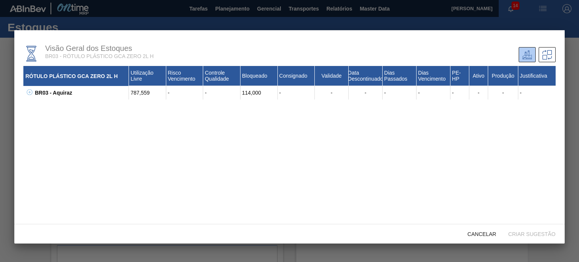
click at [28, 90] on icon at bounding box center [30, 92] width 6 height 6
drag, startPoint x: 91, startPoint y: 115, endPoint x: 51, endPoint y: 102, distance: 42.7
click at [51, 102] on div "RÓTULO PLÁSTICO GCA ZERO 2L H Utilização Livre Risco Vencimento Controle Qualid…" at bounding box center [289, 158] width 532 height 184
click at [51, 102] on div "30017817 - ROT PLAST 2L H GCA S / ACUCAR NIV23" at bounding box center [85, 107] width 87 height 14
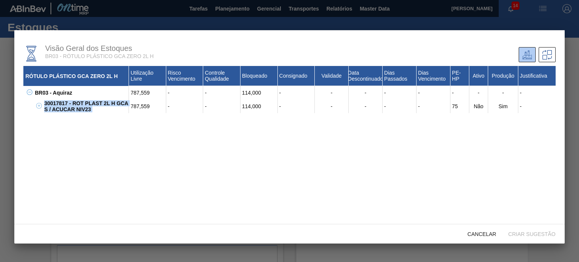
click at [51, 102] on div "30017817 - ROT PLAST 2L H GCA S / ACUCAR NIV23" at bounding box center [85, 107] width 87 height 14
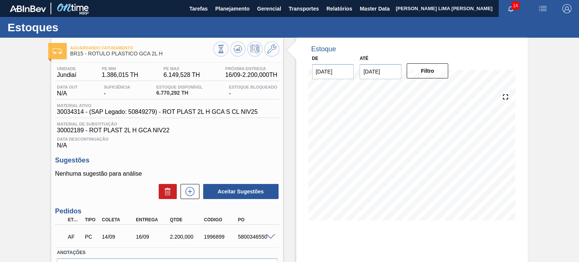
click at [227, 55] on div at bounding box center [246, 49] width 66 height 17
click at [219, 54] on button at bounding box center [220, 48] width 15 height 15
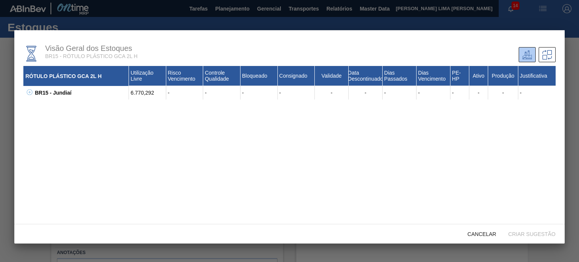
click at [30, 94] on icon at bounding box center [30, 92] width 6 height 6
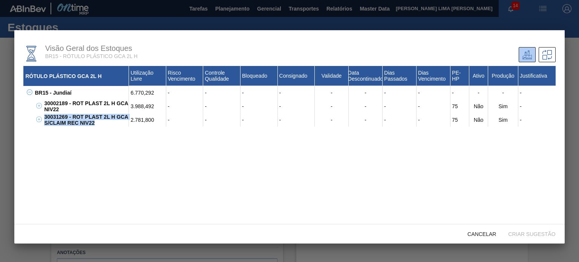
drag, startPoint x: 98, startPoint y: 127, endPoint x: 44, endPoint y: 121, distance: 53.5
click at [44, 121] on div "30031269 - ROT PLAST 2L H GCA S/CLAIM REC NIV22" at bounding box center [85, 120] width 87 height 14
click at [476, 230] on div "Cancelar" at bounding box center [481, 234] width 41 height 14
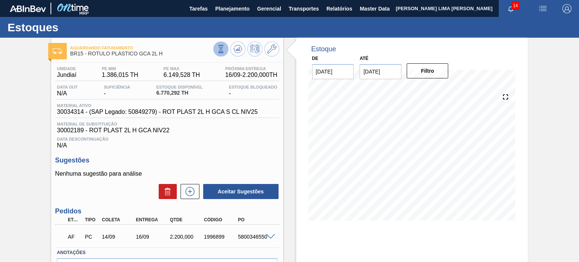
click at [217, 50] on icon at bounding box center [221, 49] width 8 height 8
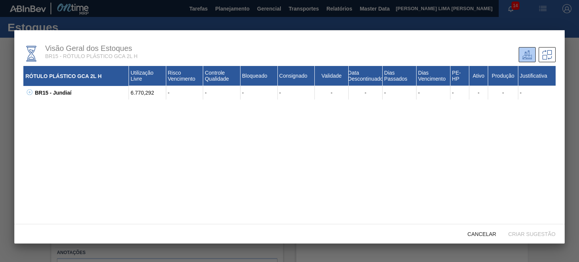
click at [29, 93] on icon at bounding box center [30, 92] width 6 height 6
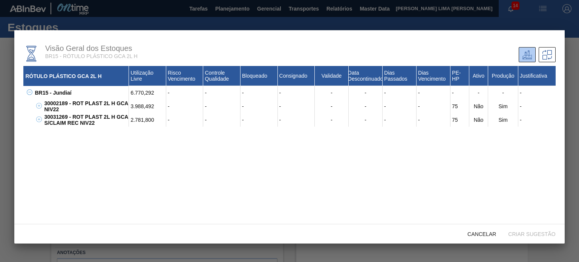
click at [0, 98] on div at bounding box center [289, 131] width 579 height 262
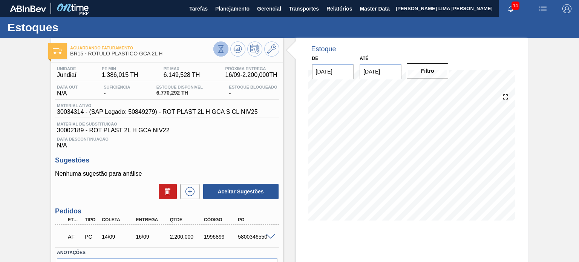
click at [224, 49] on icon at bounding box center [221, 49] width 8 height 8
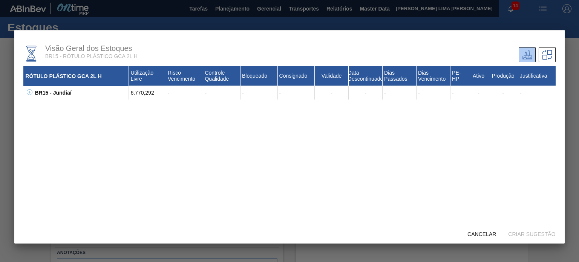
click at [33, 90] on div "BR15 - Jundiaí" at bounding box center [81, 93] width 96 height 14
click at [31, 92] on icon at bounding box center [30, 92] width 6 height 6
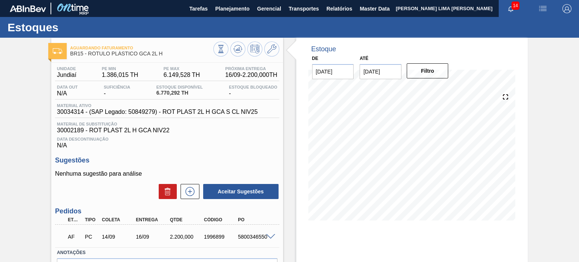
drag, startPoint x: 236, startPoint y: 69, endPoint x: 222, endPoint y: 57, distance: 19.0
click at [236, 69] on span "Próxima Entrega" at bounding box center [251, 68] width 52 height 5
click at [216, 46] on button at bounding box center [220, 48] width 15 height 15
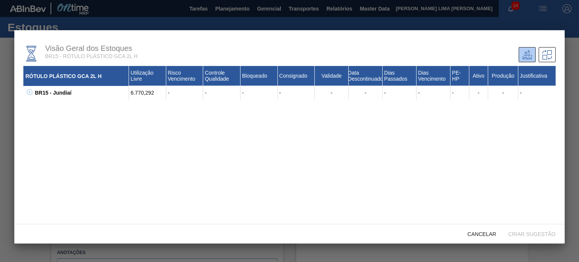
click at [29, 93] on icon at bounding box center [30, 92] width 6 height 6
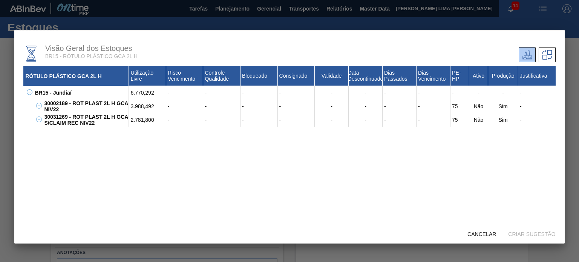
click at [143, 102] on div "3.988,492" at bounding box center [147, 107] width 37 height 14
click at [142, 103] on div "3.988,492" at bounding box center [147, 107] width 37 height 14
click at [149, 111] on div "3.988,492" at bounding box center [147, 107] width 37 height 14
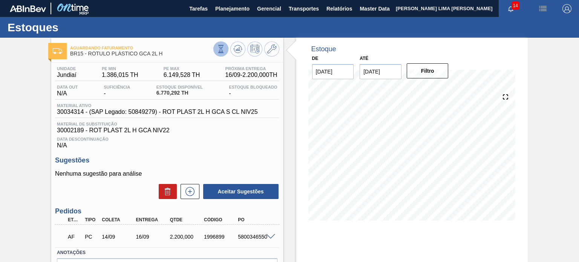
click at [222, 45] on icon at bounding box center [221, 48] width 4 height 7
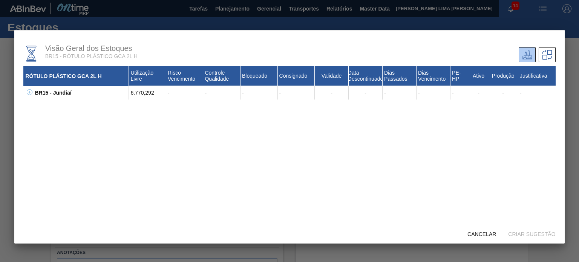
click at [30, 96] on button at bounding box center [29, 93] width 8 height 8
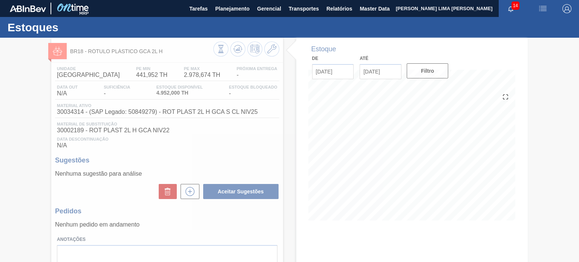
click at [218, 53] on div at bounding box center [289, 150] width 579 height 224
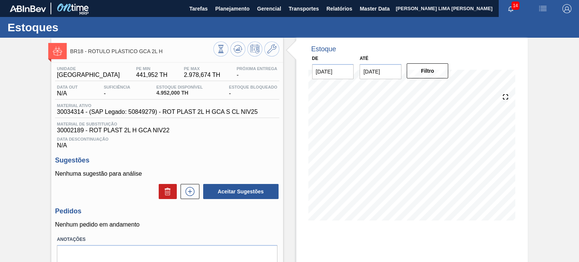
click at [218, 53] on button at bounding box center [220, 48] width 15 height 15
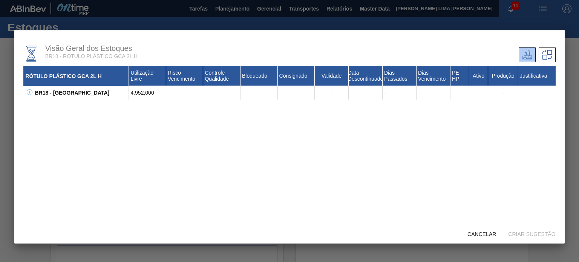
click at [29, 95] on icon at bounding box center [30, 92] width 6 height 6
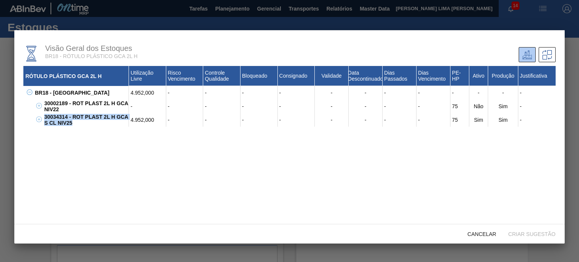
drag, startPoint x: 70, startPoint y: 123, endPoint x: 44, endPoint y: 116, distance: 27.4
click at [44, 116] on div "30034314 - ROT PLAST 2L H GCA S CL NIV25" at bounding box center [85, 120] width 87 height 14
click at [49, 118] on div "30034314 - ROT PLAST 2L H GCA S CL NIV25" at bounding box center [85, 120] width 87 height 14
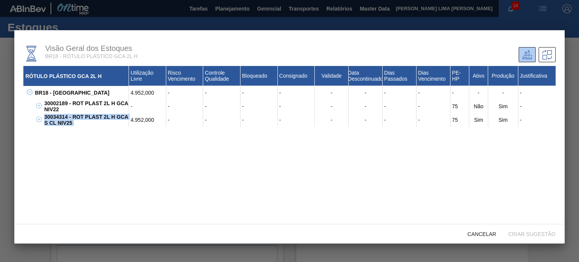
click at [49, 118] on div "30034314 - ROT PLAST 2L H GCA S CL NIV25" at bounding box center [85, 120] width 87 height 14
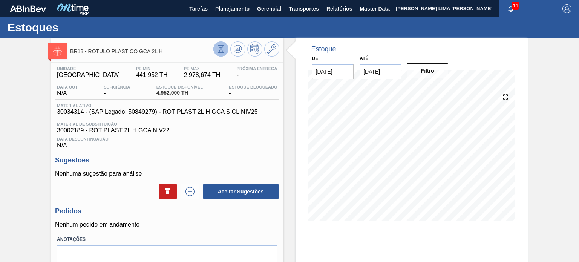
click at [222, 51] on icon at bounding box center [221, 49] width 8 height 8
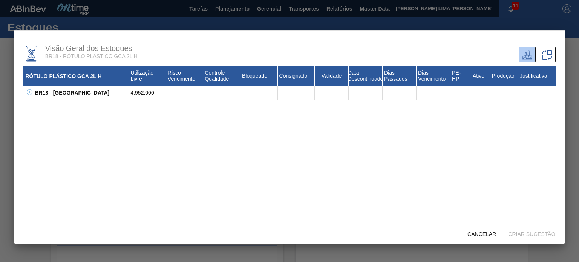
click at [31, 95] on icon at bounding box center [30, 92] width 6 height 6
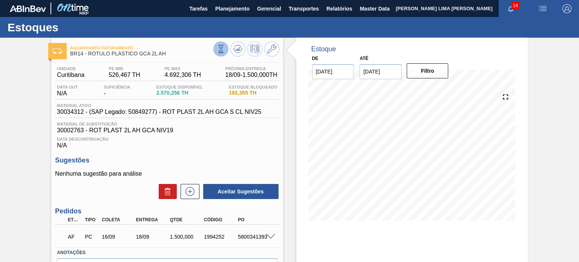
click at [222, 51] on icon at bounding box center [221, 49] width 8 height 8
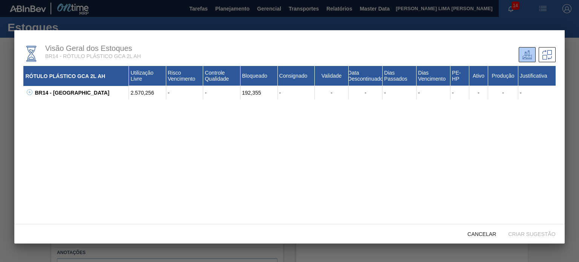
click at [32, 93] on icon at bounding box center [30, 92] width 6 height 6
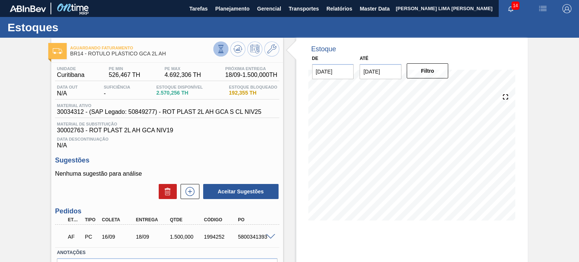
click at [222, 54] on button at bounding box center [220, 48] width 15 height 15
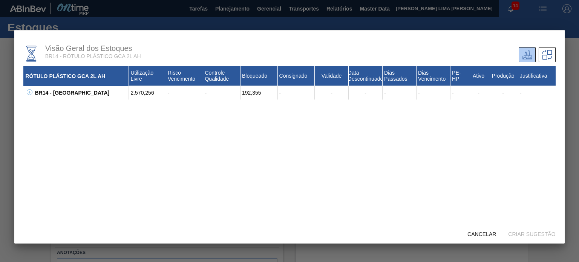
click at [32, 95] on div "BR14 - Curitibana 2.570,256 - - 192,355 - - - - - - - - - 30002763 - ROT PLAST …" at bounding box center [289, 93] width 532 height 14
click at [29, 95] on icon at bounding box center [30, 92] width 6 height 6
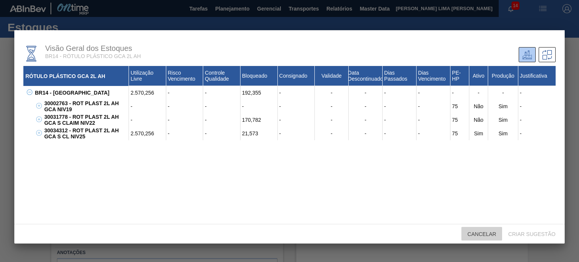
click at [469, 231] on span "Cancelar" at bounding box center [481, 234] width 41 height 6
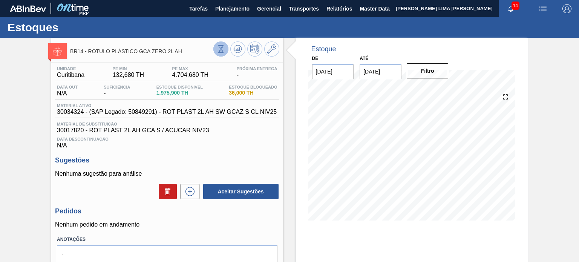
click at [219, 47] on icon at bounding box center [221, 49] width 8 height 8
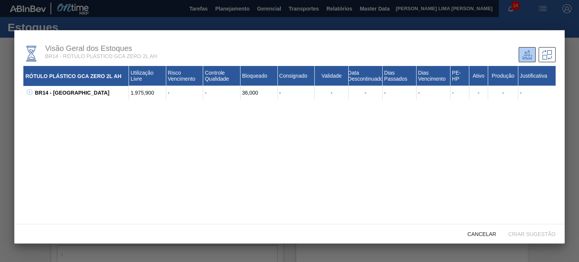
click at [31, 90] on icon at bounding box center [30, 92] width 6 height 6
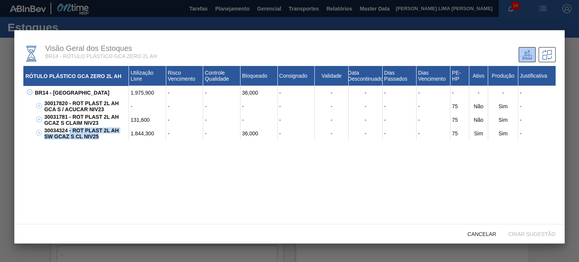
drag, startPoint x: 107, startPoint y: 138, endPoint x: 66, endPoint y: 126, distance: 43.1
click at [66, 127] on div "30017820 - ROT PLAST 2L AH GCA S / ACUCAR NIV23 - - - - - - - - - 75 Não Sim - …" at bounding box center [294, 120] width 522 height 41
click at [98, 123] on div "30031781 - ROT PLAST 2L AH GCAZ S CLAIM NIV23" at bounding box center [85, 120] width 87 height 14
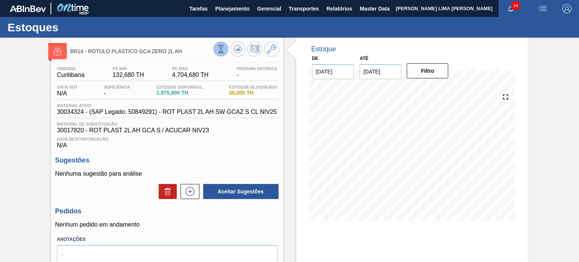
click at [217, 51] on icon at bounding box center [221, 49] width 8 height 8
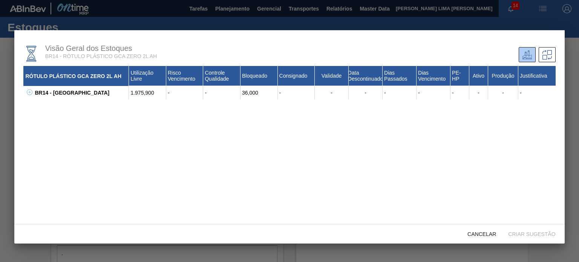
click at [31, 91] on icon at bounding box center [30, 92] width 6 height 6
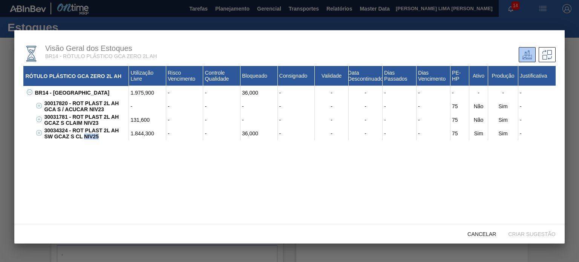
drag, startPoint x: 87, startPoint y: 138, endPoint x: 72, endPoint y: 135, distance: 15.5
click at [72, 135] on div "30034324 - ROT PLAST 2L AH SW GCAZ S CL NIV25" at bounding box center [85, 134] width 87 height 14
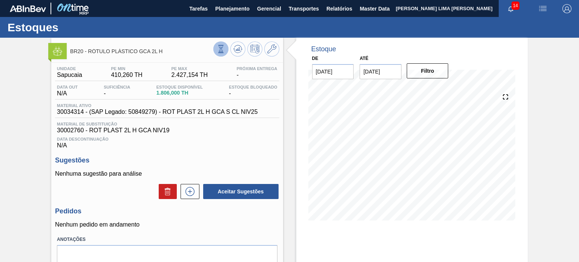
click at [220, 55] on button at bounding box center [220, 48] width 15 height 15
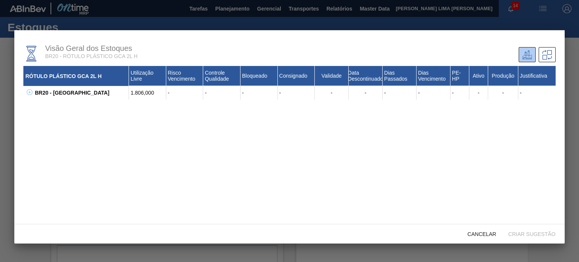
click at [28, 91] on icon at bounding box center [30, 92] width 6 height 6
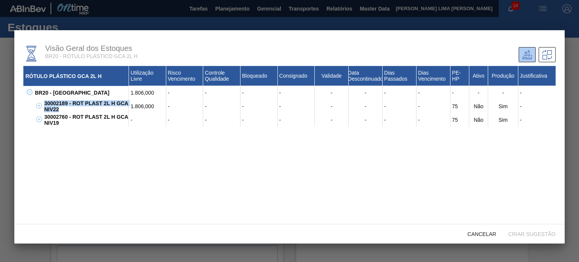
drag, startPoint x: 78, startPoint y: 113, endPoint x: 40, endPoint y: 108, distance: 38.4
click at [42, 108] on div "30002189 - ROT PLAST 2L H GCA NIV22 1.806,000 - - - - - - - - 75 Não Sim -" at bounding box center [298, 107] width 513 height 14
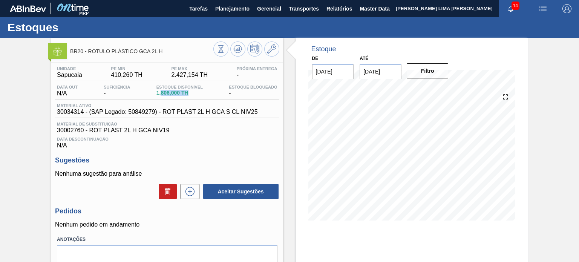
drag, startPoint x: 193, startPoint y: 95, endPoint x: 158, endPoint y: 92, distance: 35.2
click at [158, 92] on span "1.806,000 TH" at bounding box center [179, 93] width 46 height 6
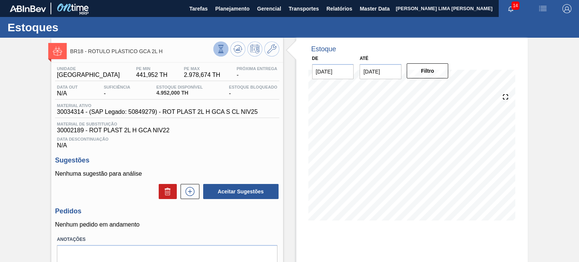
click at [220, 55] on button at bounding box center [220, 48] width 15 height 15
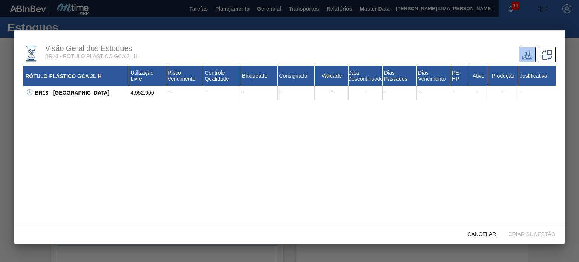
click at [29, 93] on icon at bounding box center [30, 92] width 6 height 6
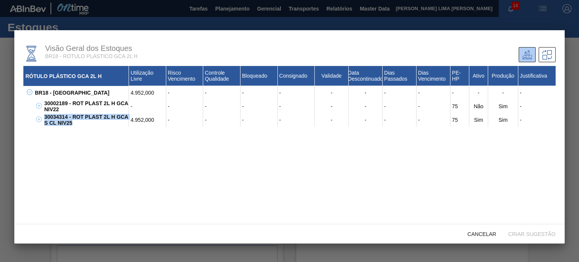
drag, startPoint x: 72, startPoint y: 127, endPoint x: 44, endPoint y: 120, distance: 29.6
click at [44, 120] on div "30034314 - ROT PLAST 2L H GCA S CL NIV25" at bounding box center [85, 120] width 87 height 14
click at [480, 232] on span "Cancelar" at bounding box center [481, 234] width 41 height 6
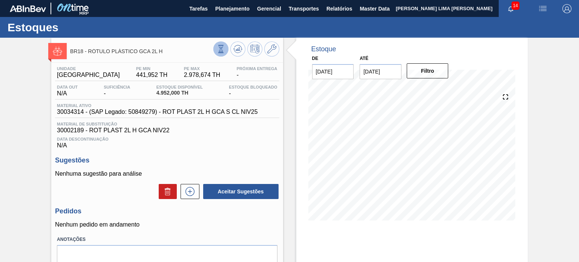
click at [218, 52] on icon at bounding box center [220, 52] width 5 height 1
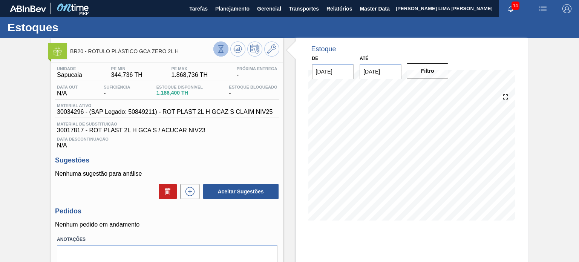
click at [223, 55] on button at bounding box center [220, 48] width 15 height 15
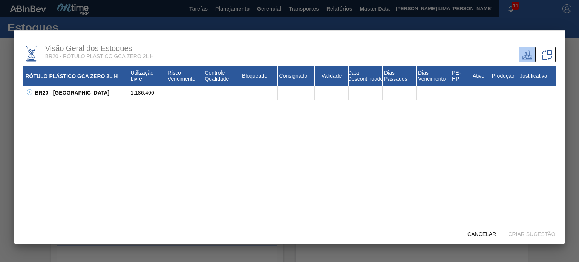
click at [32, 95] on icon at bounding box center [30, 92] width 6 height 6
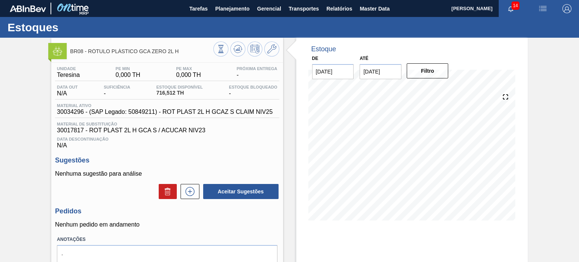
click at [222, 58] on div "BR08 - RÓTULO PLÁSTICO GCA ZERO 2L H Unidade Teresina PE MIN 0,000 TH PE MAX 0,…" at bounding box center [166, 181] width 231 height 287
click at [222, 55] on button at bounding box center [220, 48] width 15 height 15
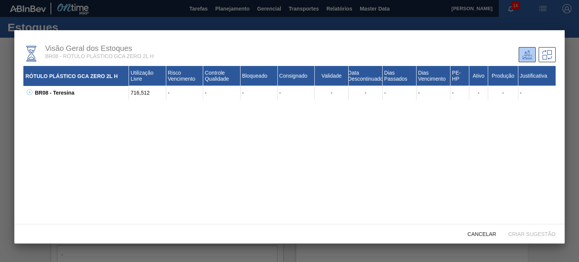
click at [30, 95] on icon at bounding box center [30, 92] width 6 height 6
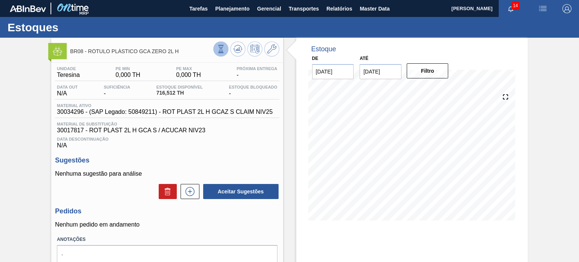
click at [217, 47] on icon at bounding box center [221, 49] width 8 height 8
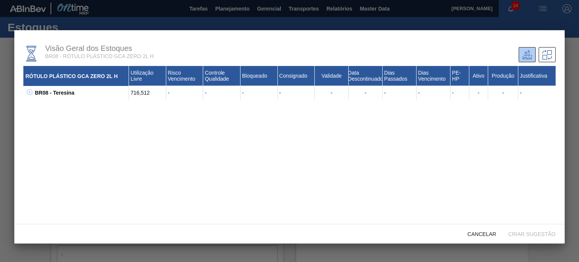
click at [24, 94] on div "Visão Geral dos Estoques BR08 - RÓTULO PLÁSTICO GCA ZERO 2L H RÓTULO PLÁSTICO G…" at bounding box center [289, 127] width 550 height 194
click at [27, 94] on icon at bounding box center [30, 92] width 6 height 6
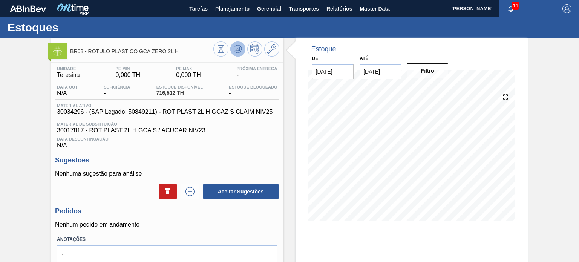
click at [236, 52] on icon at bounding box center [237, 48] width 9 height 9
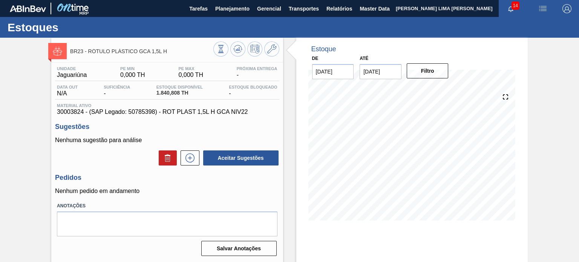
click at [217, 51] on icon at bounding box center [221, 49] width 8 height 8
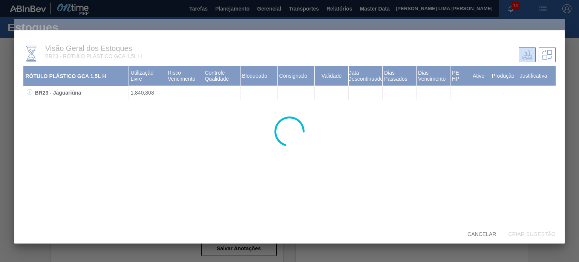
click at [29, 93] on div at bounding box center [289, 131] width 550 height 224
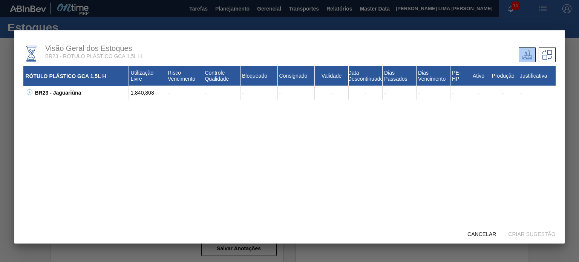
click at [29, 93] on icon at bounding box center [29, 92] width 0 height 3
drag, startPoint x: 62, startPoint y: 108, endPoint x: 49, endPoint y: 100, distance: 14.5
click at [50, 101] on div "30003824 - ROT PLAST 1,5L H GCA NIV22" at bounding box center [85, 107] width 87 height 14
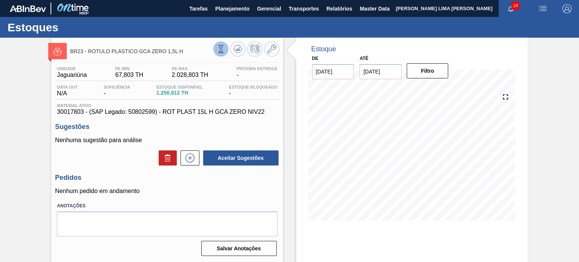
click at [224, 50] on icon at bounding box center [221, 49] width 8 height 8
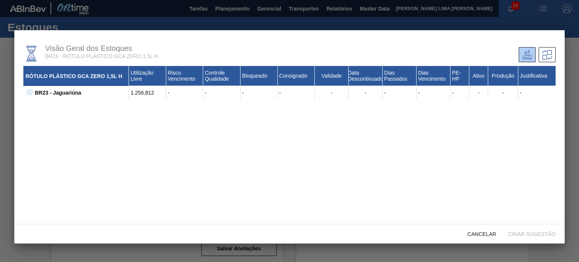
click at [29, 90] on icon at bounding box center [30, 92] width 6 height 6
drag, startPoint x: 88, startPoint y: 109, endPoint x: 51, endPoint y: 103, distance: 38.2
click at [51, 103] on div "30017803 - ROT PLAST 15L H GCA ZERO NIV22" at bounding box center [85, 107] width 87 height 14
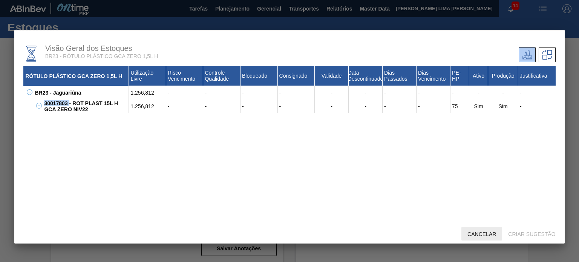
click at [481, 228] on div "Cancelar" at bounding box center [481, 234] width 41 height 14
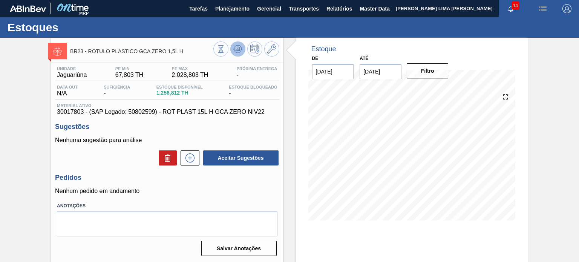
click at [238, 54] on button at bounding box center [237, 48] width 15 height 15
click at [243, 56] on div at bounding box center [246, 49] width 66 height 17
click at [238, 54] on button at bounding box center [237, 48] width 15 height 15
click at [241, 54] on span at bounding box center [237, 48] width 9 height 9
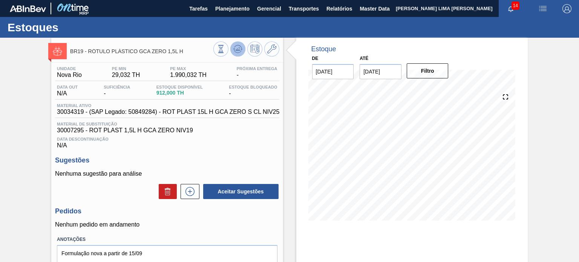
click at [238, 52] on icon at bounding box center [237, 48] width 9 height 9
click at [240, 53] on icon at bounding box center [237, 48] width 9 height 9
click at [223, 48] on icon at bounding box center [221, 49] width 8 height 8
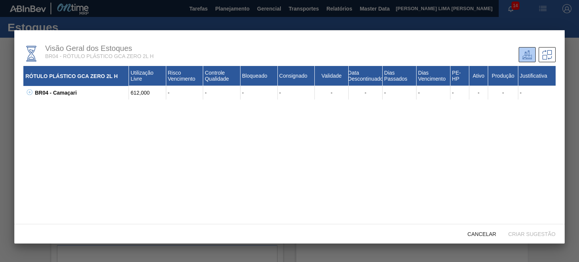
click at [29, 95] on icon at bounding box center [30, 92] width 6 height 6
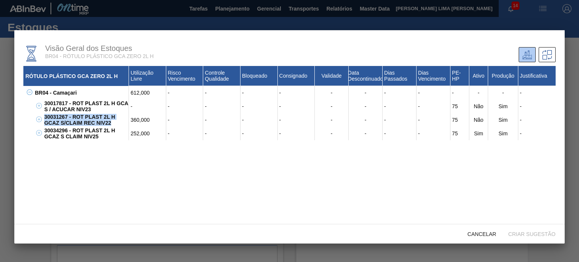
drag, startPoint x: 116, startPoint y: 125, endPoint x: 34, endPoint y: 116, distance: 82.2
click at [34, 116] on div "30031267 - ROT PLAST 2L H GCAZ S/CLAIM REC NIV22 360,000 - - - - - - - - 75 Não…" at bounding box center [294, 120] width 522 height 14
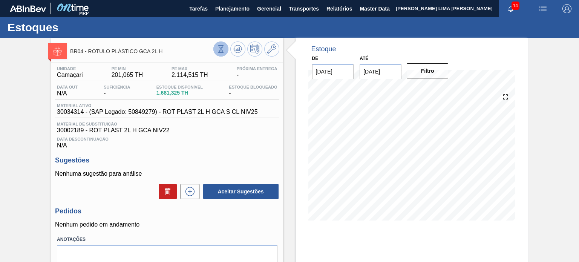
click at [223, 53] on icon at bounding box center [221, 49] width 8 height 8
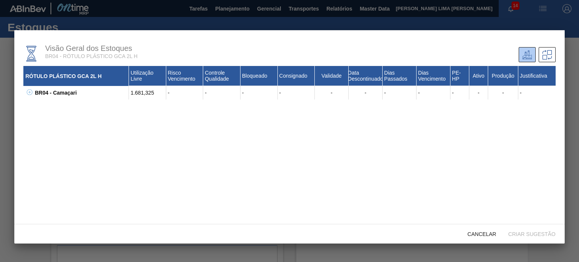
click at [32, 95] on icon at bounding box center [30, 92] width 6 height 6
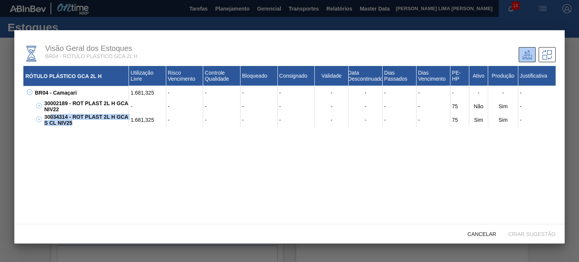
drag, startPoint x: 64, startPoint y: 125, endPoint x: 48, endPoint y: 119, distance: 17.6
click at [48, 119] on div "30034314 - ROT PLAST 2L H GCA S CL NIV25" at bounding box center [85, 120] width 87 height 14
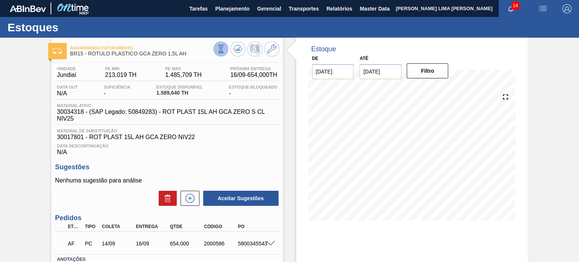
click at [215, 44] on button at bounding box center [220, 48] width 15 height 15
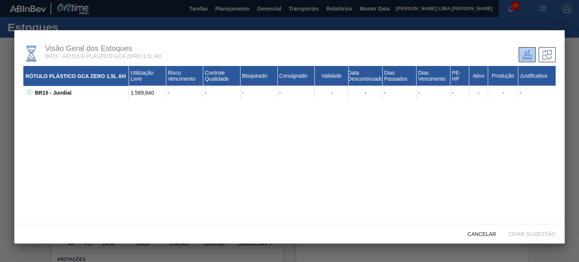
click at [25, 93] on button at bounding box center [29, 93] width 8 height 8
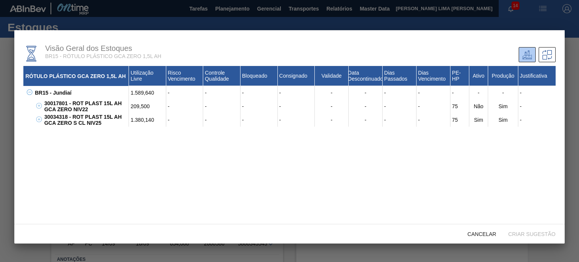
click at [144, 104] on div "209,500" at bounding box center [147, 107] width 37 height 14
click at [146, 118] on div "1.380,140" at bounding box center [147, 120] width 37 height 14
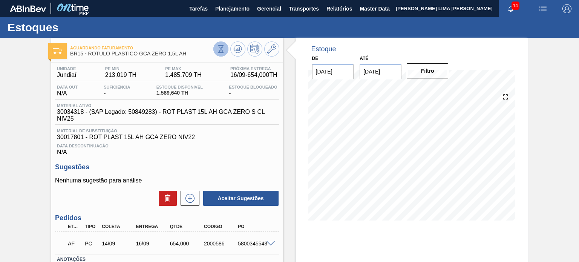
click at [222, 46] on icon at bounding box center [221, 49] width 8 height 8
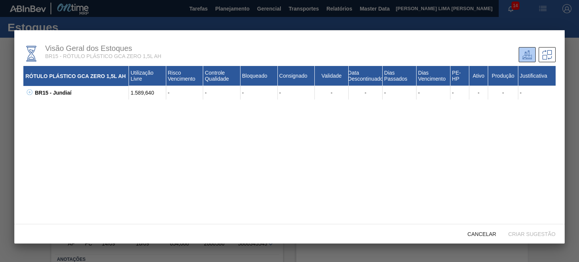
click at [29, 94] on icon at bounding box center [30, 92] width 6 height 6
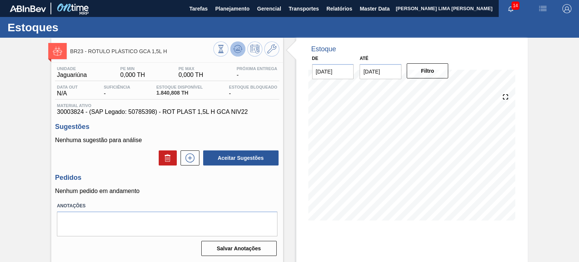
click at [234, 54] on button at bounding box center [237, 48] width 15 height 15
click at [221, 49] on icon at bounding box center [221, 49] width 8 height 8
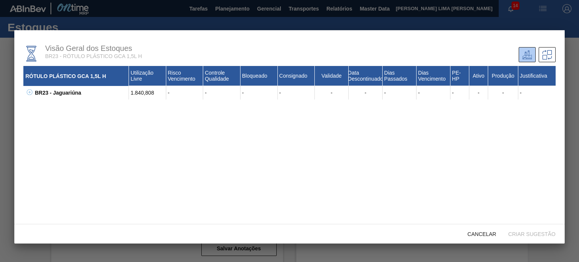
click at [27, 94] on icon at bounding box center [30, 92] width 6 height 6
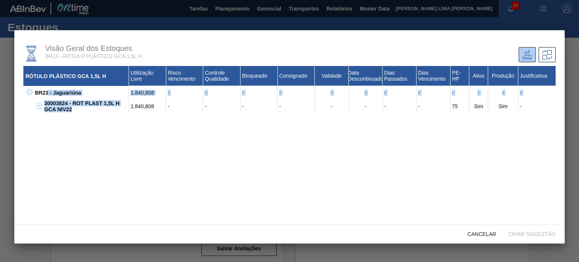
drag, startPoint x: 80, startPoint y: 110, endPoint x: 48, endPoint y: 99, distance: 34.0
click at [48, 99] on div "BR23 - Jaguariúna 1.840,808 - - - - - - - - - - - - 30003824 - ROT PLAST 1,5L H…" at bounding box center [289, 99] width 532 height 27
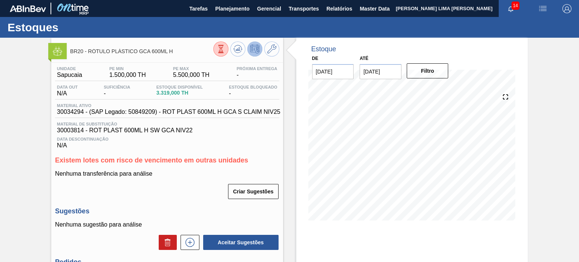
click at [221, 49] on icon at bounding box center [221, 49] width 8 height 8
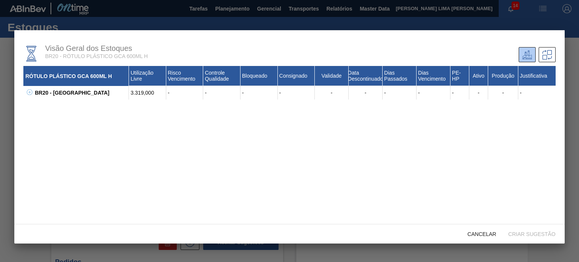
click at [28, 96] on button at bounding box center [29, 93] width 8 height 8
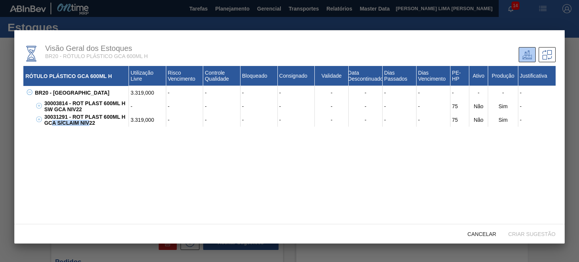
drag, startPoint x: 82, startPoint y: 125, endPoint x: 51, endPoint y: 124, distance: 31.3
click at [51, 124] on div "30031291 - ROT PLAST 600ML H GCA S/CLAIM NIV22" at bounding box center [85, 120] width 87 height 14
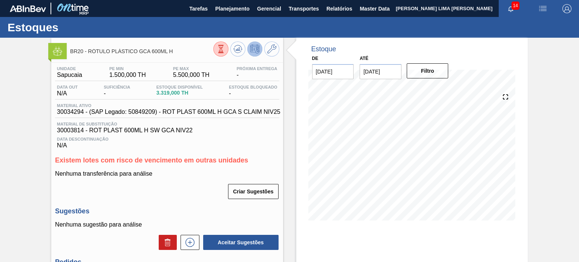
click at [221, 49] on icon at bounding box center [221, 49] width 8 height 8
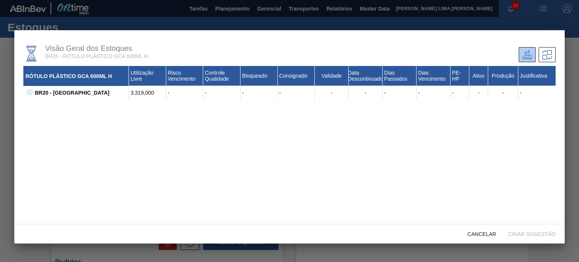
click at [29, 95] on button at bounding box center [29, 93] width 8 height 8
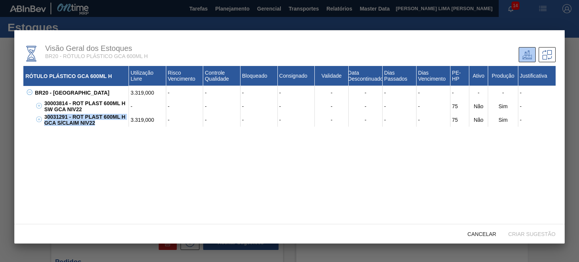
drag, startPoint x: 100, startPoint y: 123, endPoint x: 47, endPoint y: 115, distance: 54.2
click at [47, 115] on div "30031291 - ROT PLAST 600ML H GCA S/CLAIM NIV22" at bounding box center [85, 120] width 87 height 14
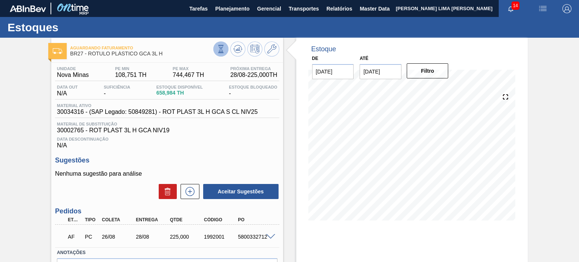
click at [216, 54] on button at bounding box center [220, 48] width 15 height 15
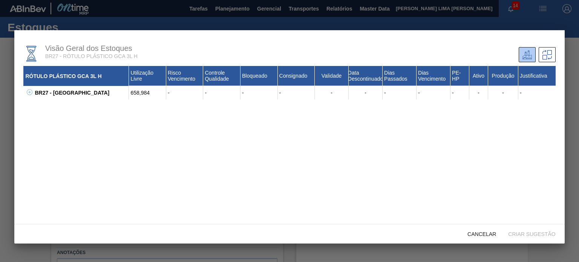
click at [26, 98] on div "BR27 - Nova Minas 658,984 - - - - - - - - - - - - 30002208 - ROT PLAST 3L H GCA…" at bounding box center [289, 93] width 532 height 14
click at [28, 96] on button at bounding box center [29, 93] width 8 height 8
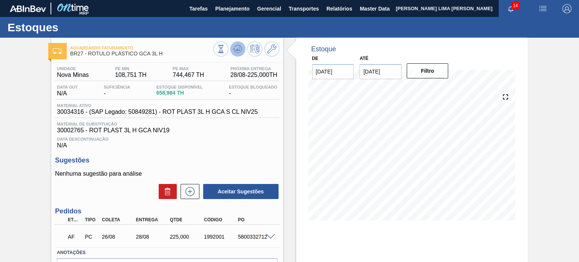
click at [232, 52] on button at bounding box center [237, 48] width 15 height 15
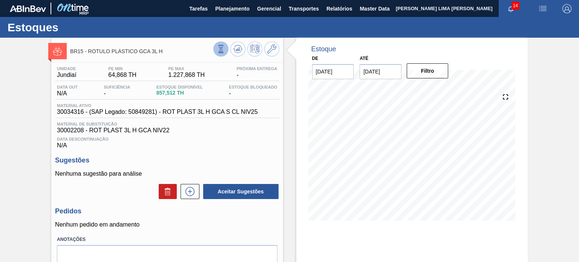
click at [220, 47] on icon at bounding box center [221, 49] width 8 height 8
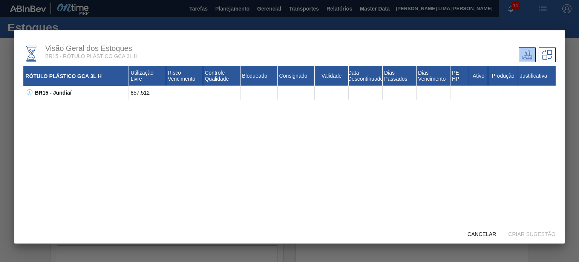
click at [32, 92] on div "BR15 - Jundiaí 857,512 - - - - - - - - - - - - 30002208 - ROT PLAST 3L H GCA NI…" at bounding box center [289, 93] width 532 height 14
click at [27, 91] on icon at bounding box center [30, 92] width 6 height 6
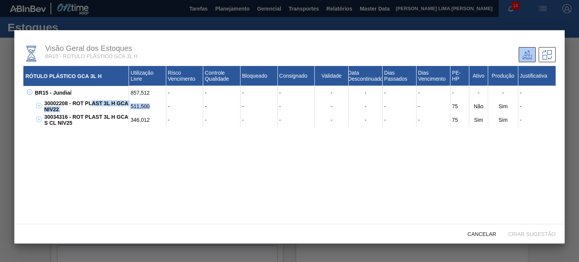
drag, startPoint x: 149, startPoint y: 108, endPoint x: 93, endPoint y: 106, distance: 56.6
click at [93, 106] on div "30002208 - ROT PLAST 3L H GCA NIV22 511,500 - - - - - - - - 75 Não Sim -" at bounding box center [298, 107] width 513 height 14
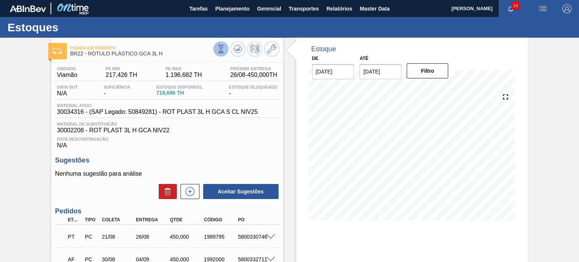
click at [221, 50] on icon at bounding box center [221, 49] width 8 height 8
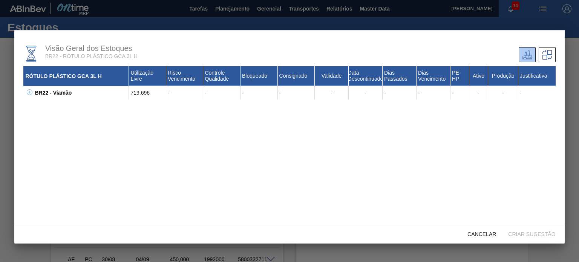
click at [22, 93] on div "Visão Geral dos Estoques BR22 - RÓTULO PLÁSTICO GCA 3L H RÓTULO PLÁSTICO GCA 3L…" at bounding box center [289, 127] width 550 height 194
click at [26, 93] on button at bounding box center [29, 93] width 8 height 8
drag, startPoint x: 49, startPoint y: 108, endPoint x: 42, endPoint y: 104, distance: 8.1
click at [42, 104] on div "30002208 - ROT PLAST 3L H GCA NIV22" at bounding box center [85, 107] width 87 height 14
click at [47, 103] on div "30002208 - ROT PLAST 3L H GCA NIV22" at bounding box center [85, 107] width 87 height 14
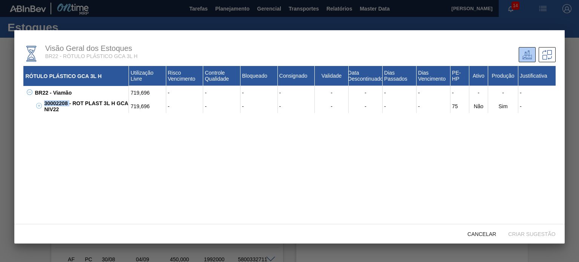
click at [47, 103] on div "30002208 - ROT PLAST 3L H GCA NIV22" at bounding box center [85, 107] width 87 height 14
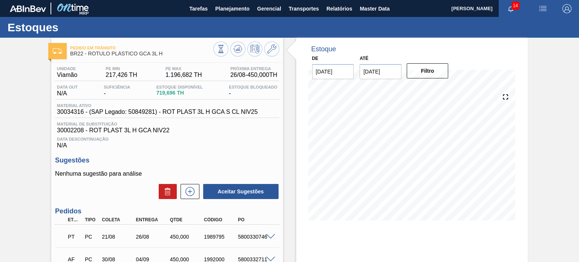
scroll to position [38, 0]
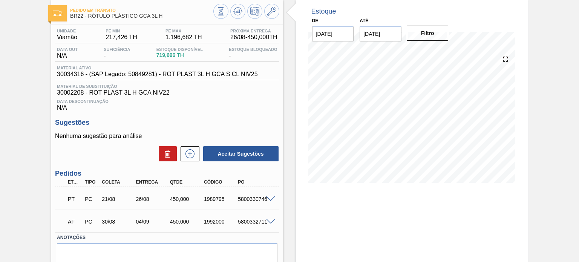
click at [269, 196] on div at bounding box center [271, 199] width 15 height 6
click at [270, 197] on span at bounding box center [270, 199] width 9 height 6
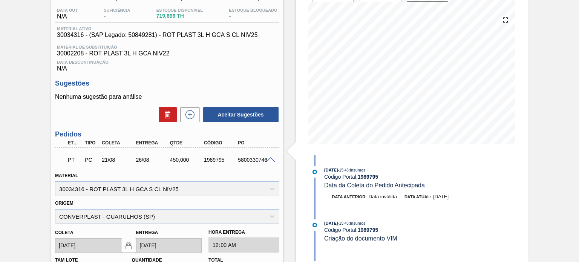
scroll to position [151, 0]
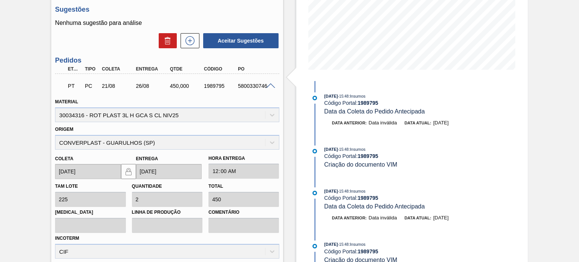
click at [268, 87] on span at bounding box center [270, 86] width 9 height 6
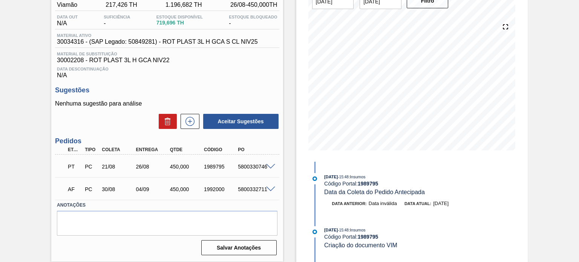
scroll to position [70, 0]
click at [304, 165] on div "Estoque De [DATE] Até [DATE] Filtro 09/09 Projeção de Estoque 1,086.36 [DOMAIN_…" at bounding box center [411, 115] width 231 height 294
click at [211, 165] on div "1989795" at bounding box center [220, 167] width 37 height 6
click at [213, 168] on div "1989795" at bounding box center [220, 167] width 37 height 6
copy div "1989795"
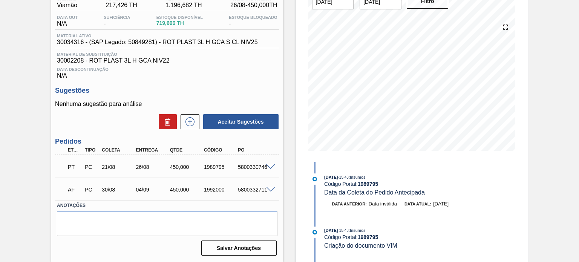
click at [222, 190] on div "1992000" at bounding box center [220, 190] width 37 height 6
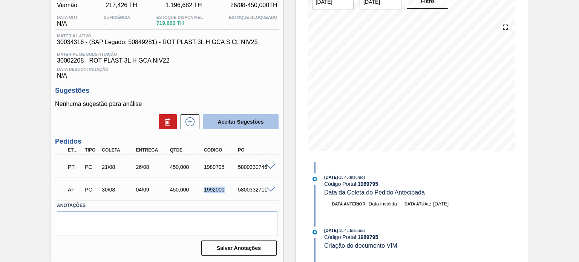
copy div "1992000"
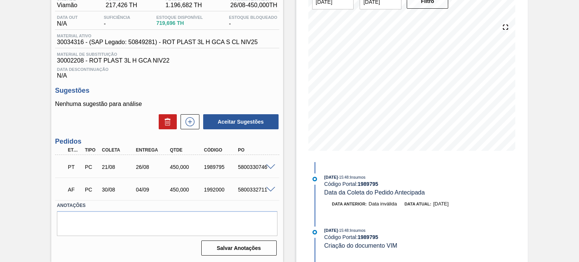
click at [169, 191] on div "450,000" at bounding box center [186, 190] width 37 height 6
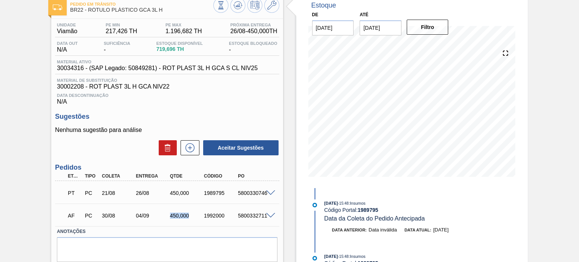
scroll to position [32, 0]
